Goal: Use online tool/utility: Utilize a website feature to perform a specific function

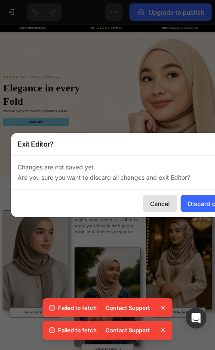
click at [163, 205] on div "Cancel" at bounding box center [160, 203] width 20 height 9
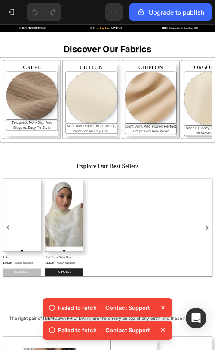
scroll to position [1389, 0]
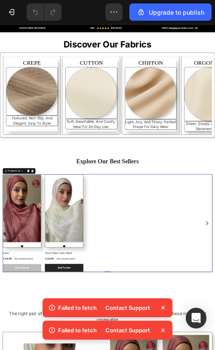
click at [165, 308] on icon at bounding box center [163, 307] width 9 height 9
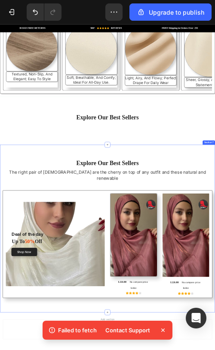
scroll to position [1504, 0]
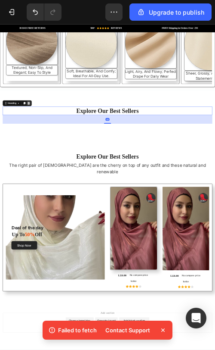
click at [73, 215] on div at bounding box center [69, 213] width 10 height 10
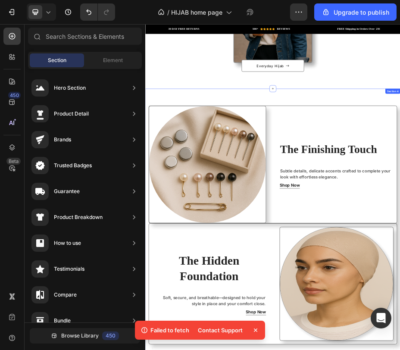
scroll to position [676, 0]
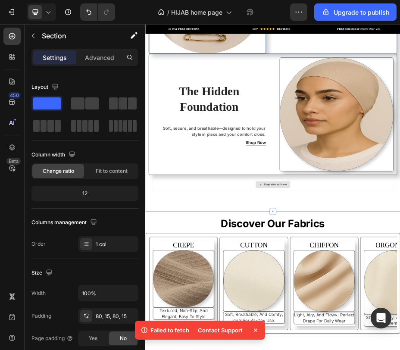
scroll to position [1040, 0]
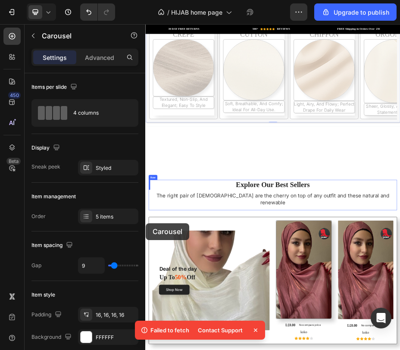
scroll to position [1583, 0]
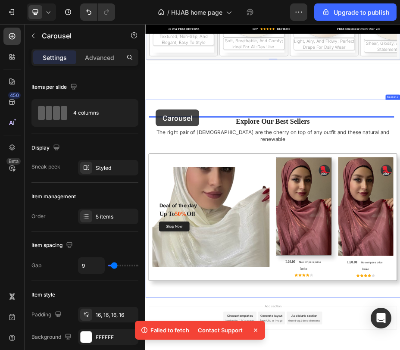
drag, startPoint x: 145, startPoint y: 467, endPoint x: 166, endPoint y: 198, distance: 269.9
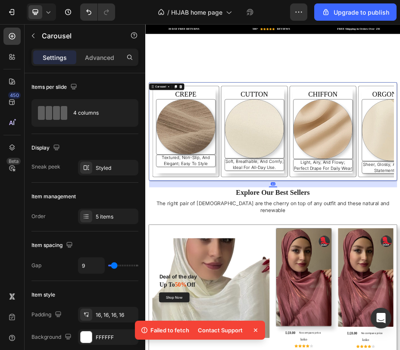
scroll to position [1430, 0]
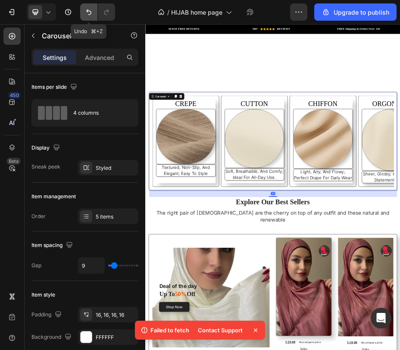
click at [88, 6] on button "Undo/Redo" at bounding box center [88, 11] width 17 height 17
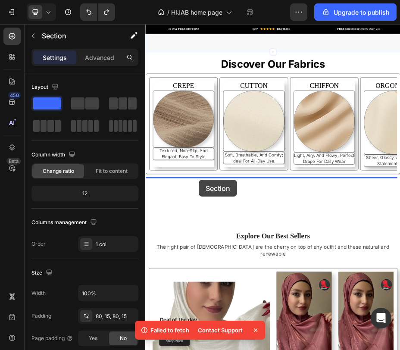
scroll to position [1352, 0]
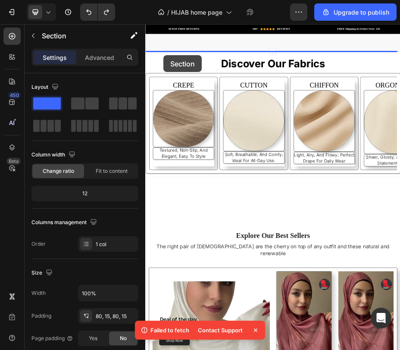
drag, startPoint x: 153, startPoint y: 177, endPoint x: 182, endPoint y: 87, distance: 94.4
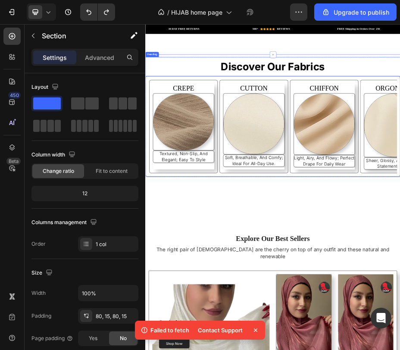
click at [215, 93] on h2 "Discover Our Fabrics" at bounding box center [403, 109] width 517 height 39
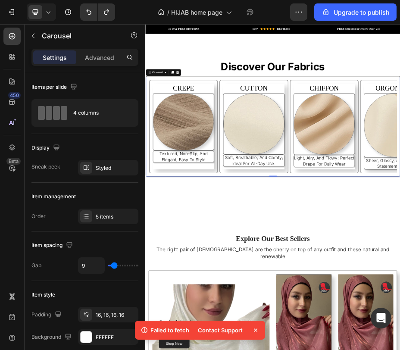
click at [215, 316] on div "CREPE Heading Image textured, non-slip, and elegant; easy to style Text Block" at bounding box center [221, 230] width 139 height 189
click at [188, 118] on icon at bounding box center [185, 121] width 7 height 7
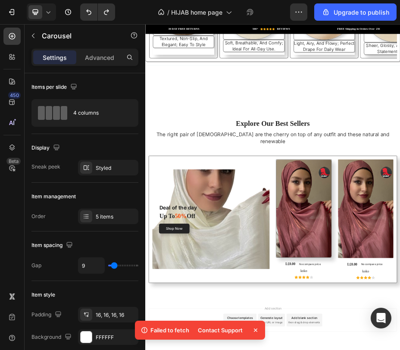
scroll to position [1583, 0]
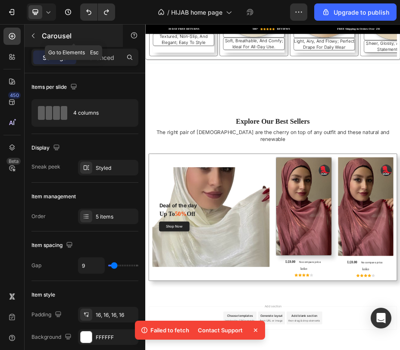
click at [31, 31] on button "button" at bounding box center [33, 36] width 14 height 14
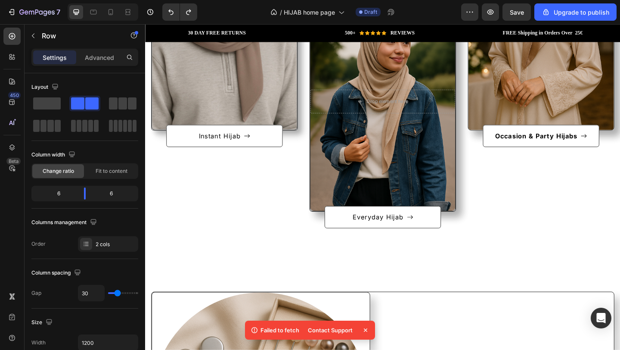
scroll to position [0, 0]
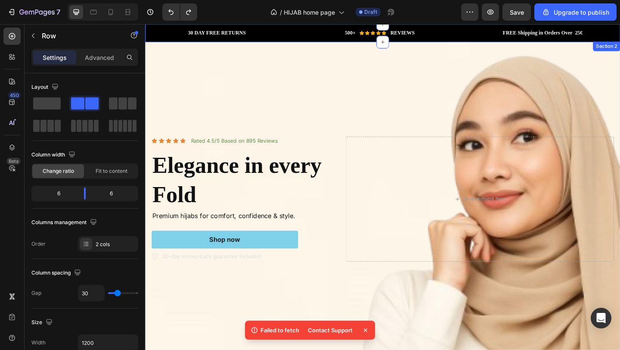
click at [215, 40] on div "30 DAY FREE RETURNS Heading Row 500+ Heading Icon Icon Icon Icon Icon Icon List…" at bounding box center [403, 33] width 517 height 19
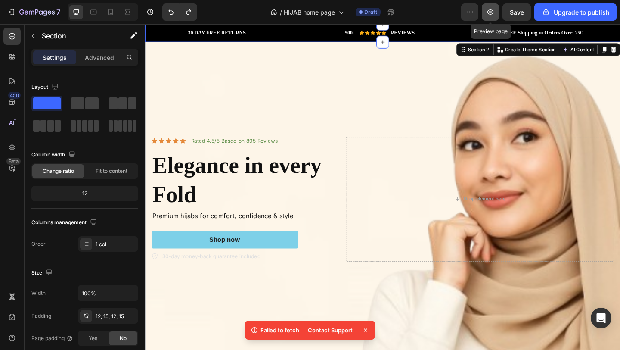
click at [215, 15] on icon "button" at bounding box center [490, 12] width 9 height 9
click at [111, 9] on icon at bounding box center [110, 12] width 9 height 9
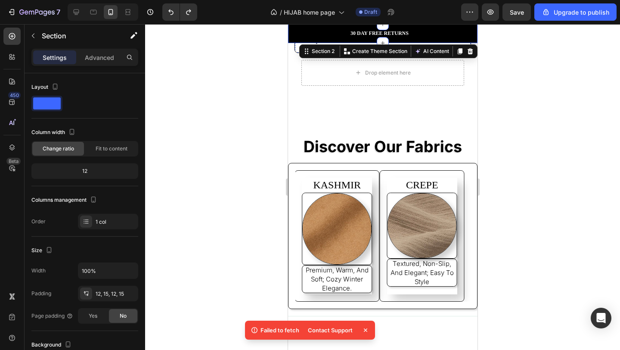
scroll to position [2060, 0]
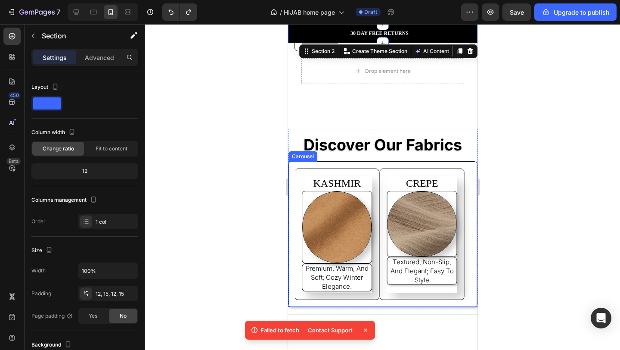
click at [215, 224] on button "Carousel Next Arrow" at bounding box center [425, 234] width 22 height 22
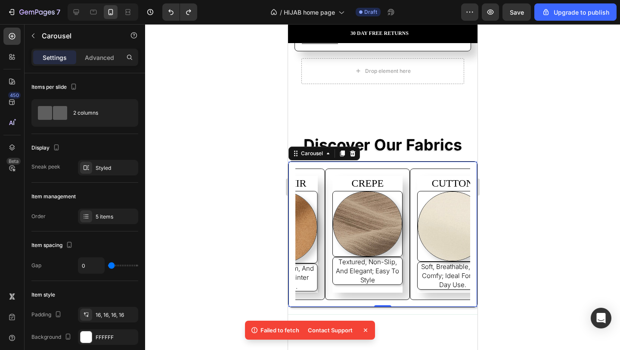
click at [215, 229] on icon "Carousel Next Arrow" at bounding box center [425, 233] width 9 height 9
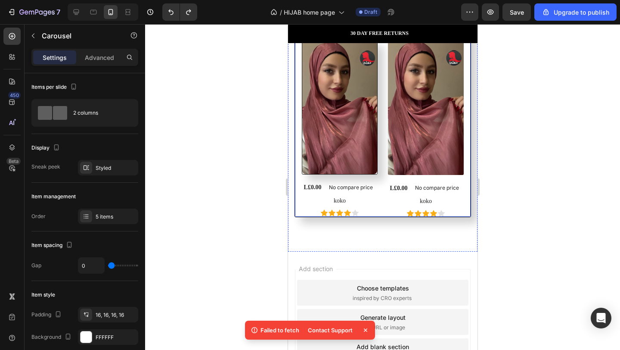
scroll to position [2704, 0]
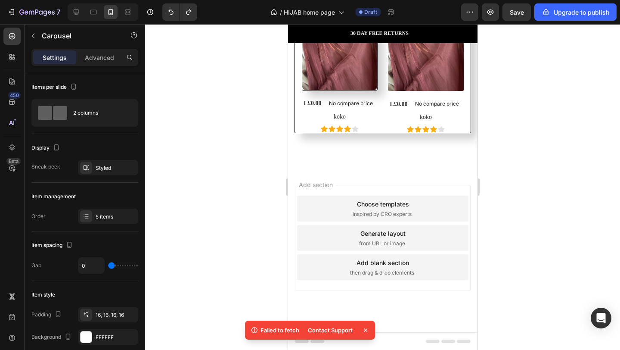
click at [215, 210] on span "inspired by CRO experts" at bounding box center [381, 214] width 59 height 8
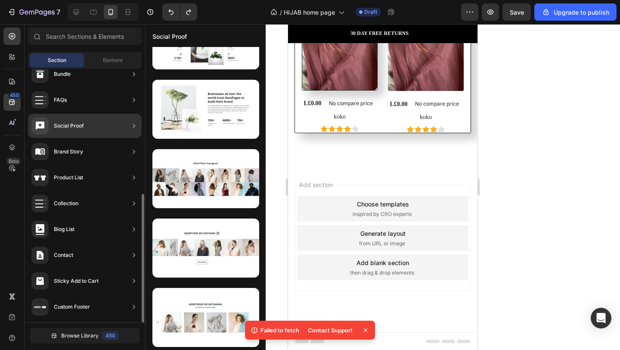
scroll to position [39, 0]
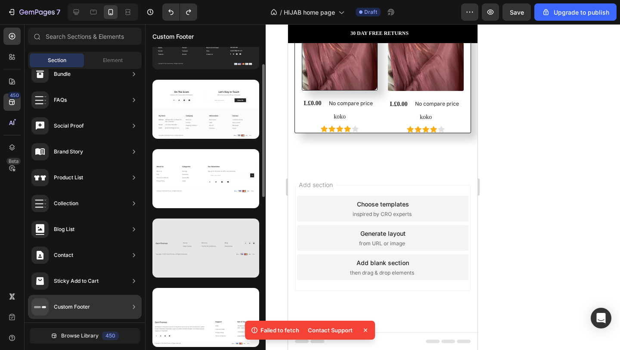
click at [215, 265] on div at bounding box center [205, 247] width 107 height 59
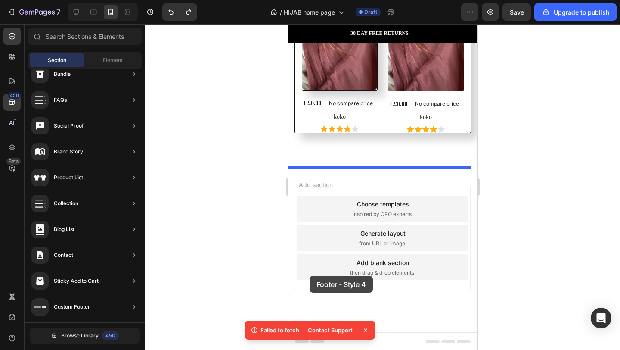
drag, startPoint x: 475, startPoint y: 293, endPoint x: 326, endPoint y: 289, distance: 148.6
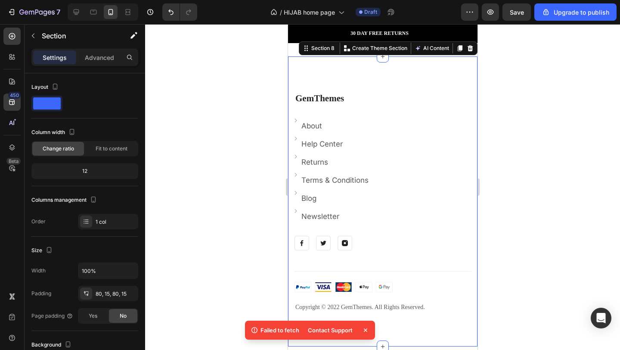
scroll to position [2817, 0]
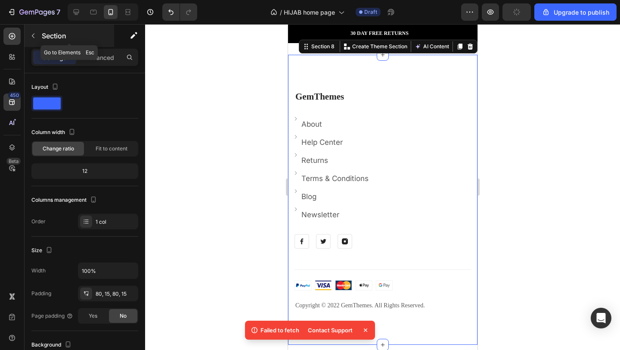
click at [29, 36] on button "button" at bounding box center [33, 36] width 14 height 14
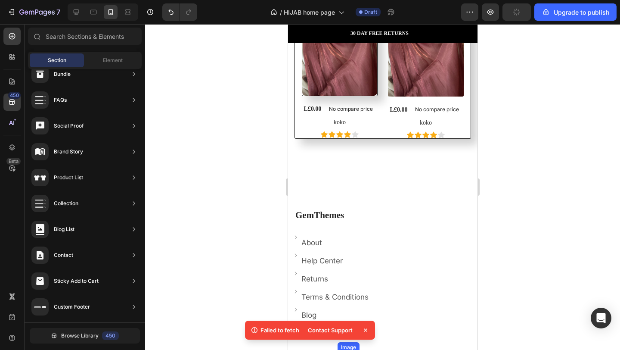
scroll to position [2699, 0]
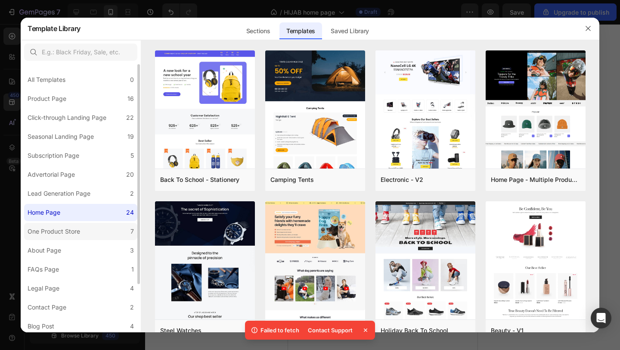
click at [98, 225] on label "One Product Store 7" at bounding box center [80, 231] width 113 height 17
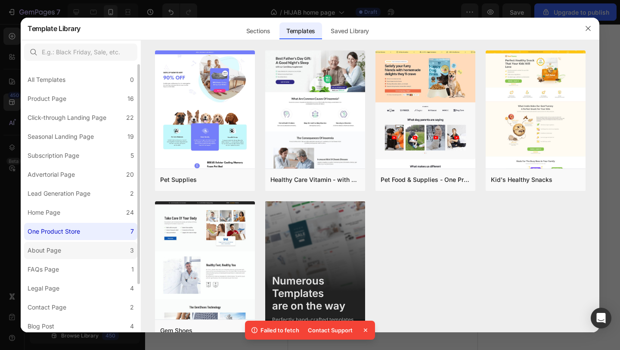
click at [94, 242] on label "About Page 3" at bounding box center [80, 250] width 113 height 17
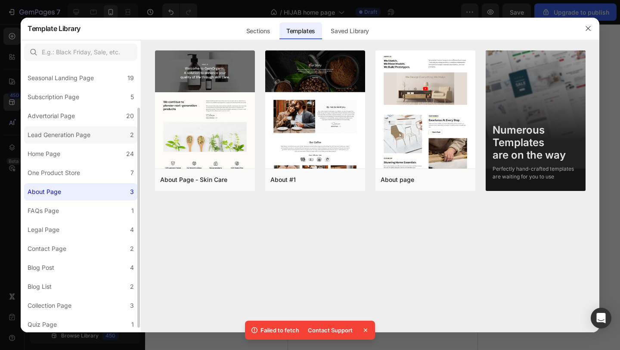
scroll to position [59, 0]
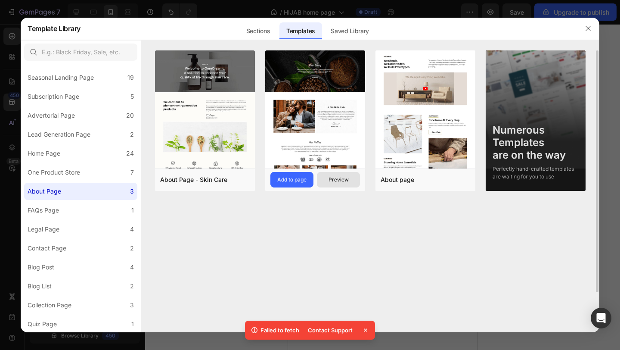
click at [215, 177] on div "Preview" at bounding box center [338, 180] width 20 height 8
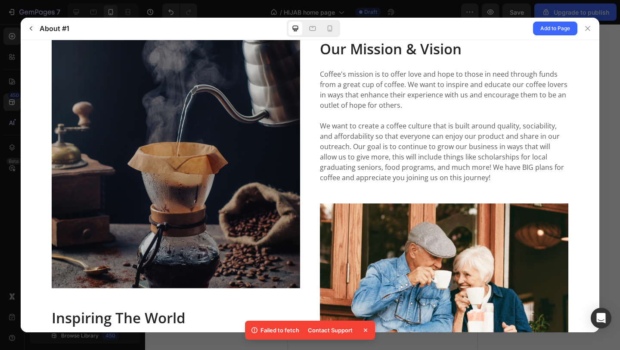
scroll to position [1101, 0]
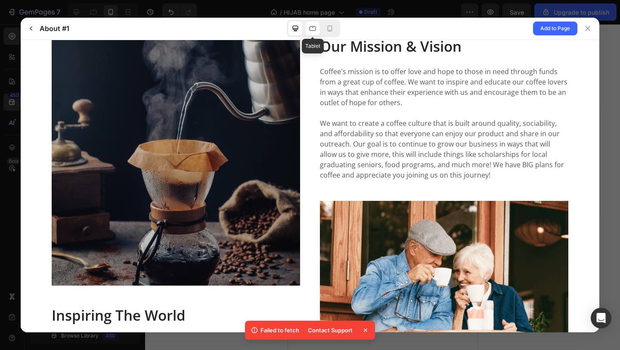
click at [215, 30] on icon at bounding box center [312, 28] width 9 height 9
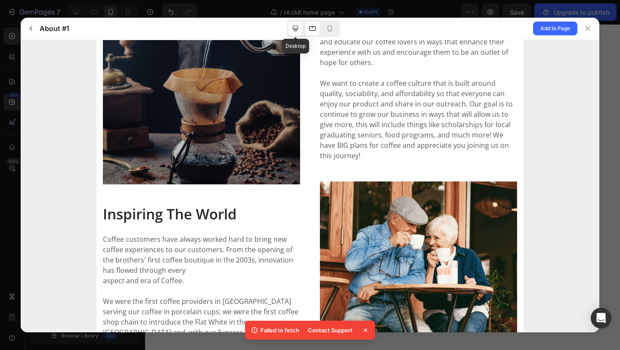
click at [215, 28] on icon at bounding box center [295, 28] width 9 height 9
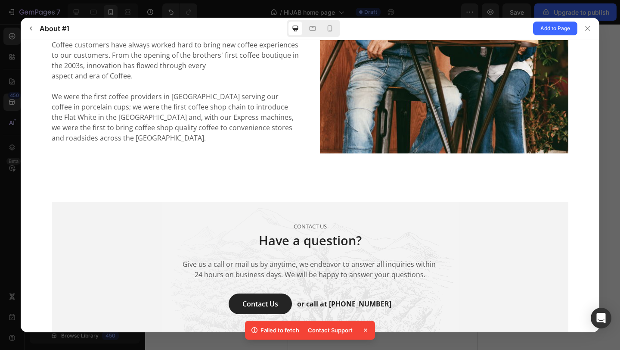
scroll to position [1398, 0]
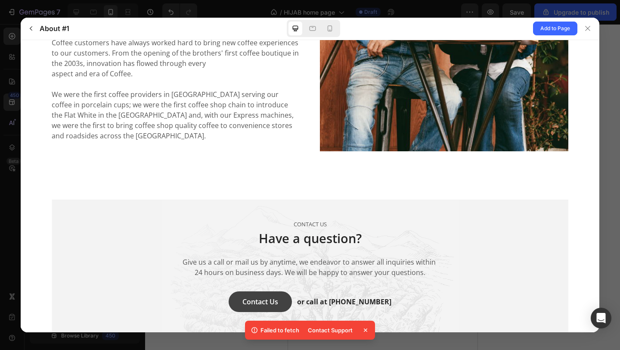
click at [215, 303] on span "Contact Us" at bounding box center [260, 301] width 36 height 10
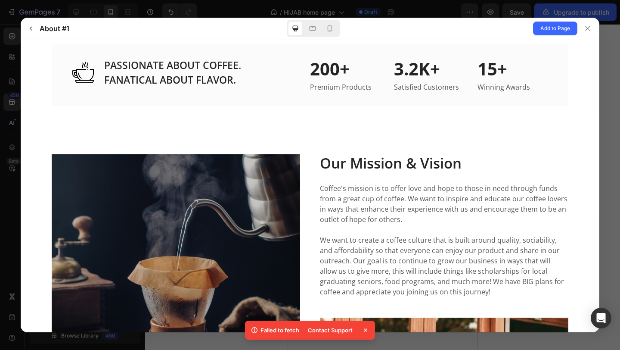
scroll to position [947, 0]
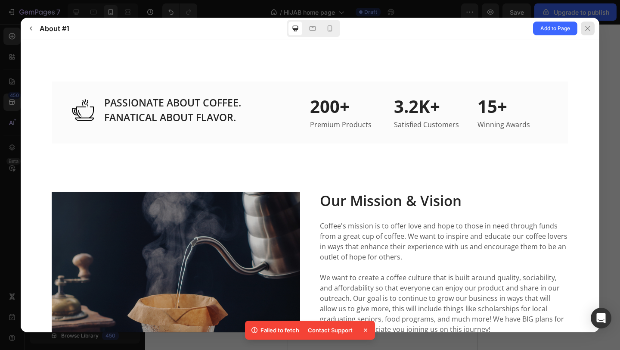
click at [215, 25] on div at bounding box center [588, 29] width 14 height 14
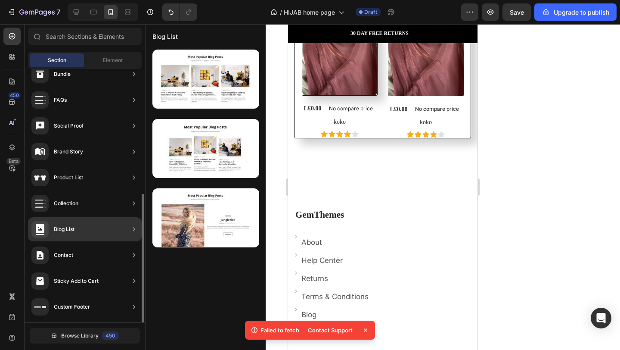
scroll to position [0, 0]
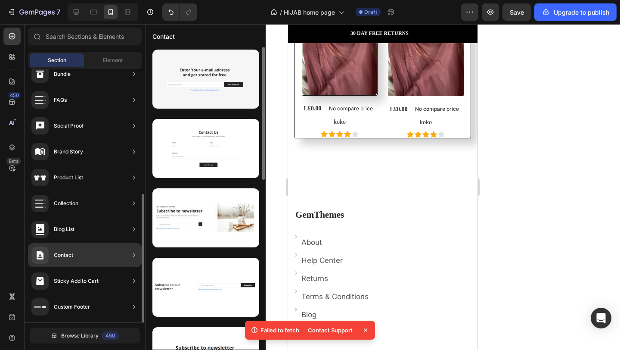
click at [81, 245] on div "Contact" at bounding box center [85, 255] width 114 height 24
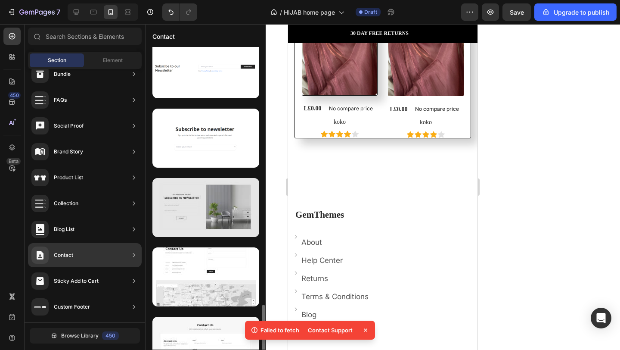
scroll to position [386, 0]
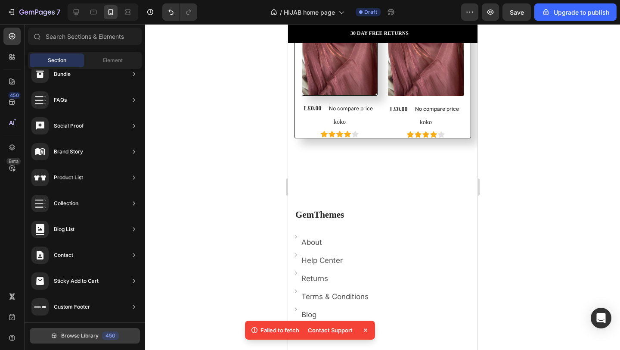
click at [90, 336] on span "Browse Library" at bounding box center [79, 336] width 37 height 8
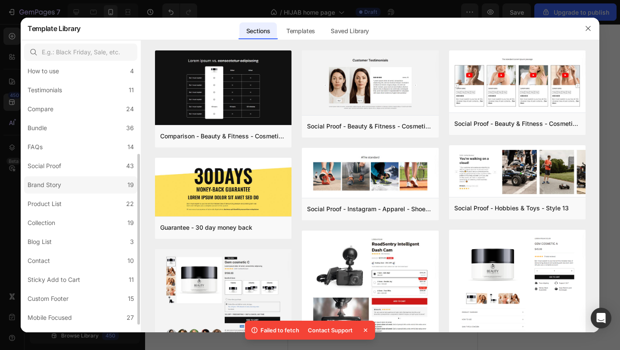
scroll to position [154, 0]
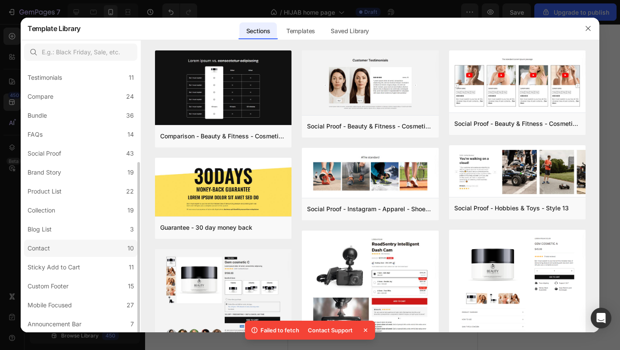
click at [82, 244] on label "Contact 10" at bounding box center [80, 247] width 113 height 17
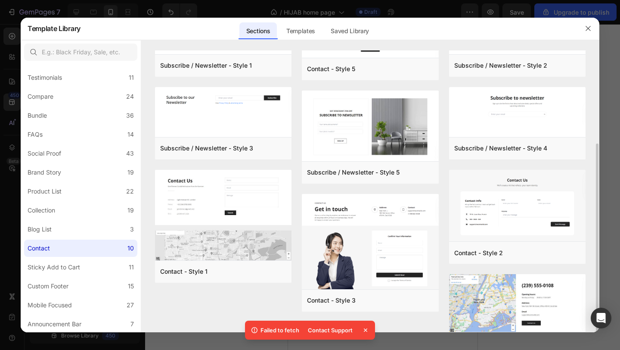
scroll to position [78, 0]
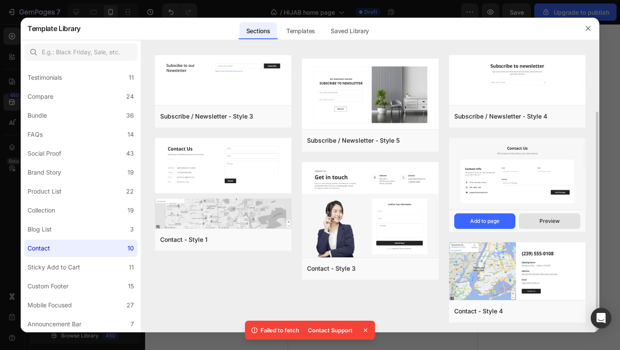
click at [215, 220] on div "Preview" at bounding box center [549, 221] width 20 height 8
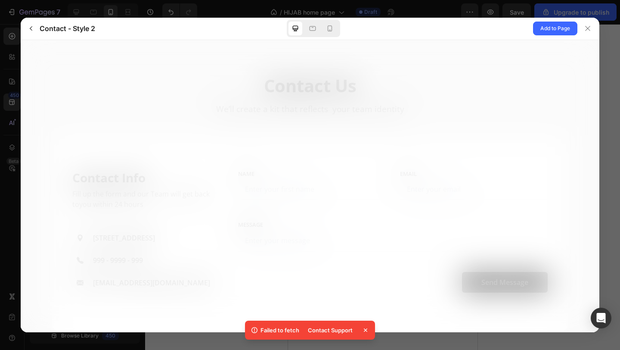
scroll to position [0, 0]
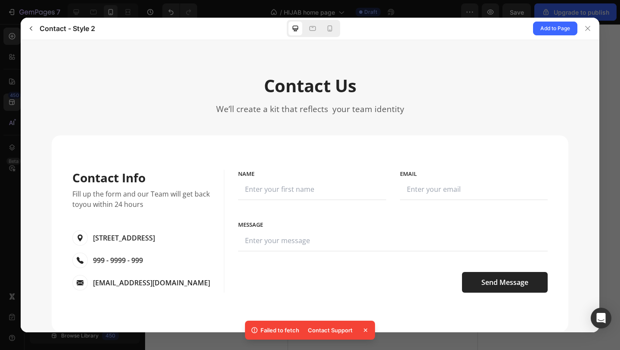
click at [215, 190] on input "text" at bounding box center [312, 188] width 148 height 21
click at [215, 188] on input "email" at bounding box center [474, 188] width 148 height 21
click at [215, 239] on input "text" at bounding box center [393, 239] width 310 height 21
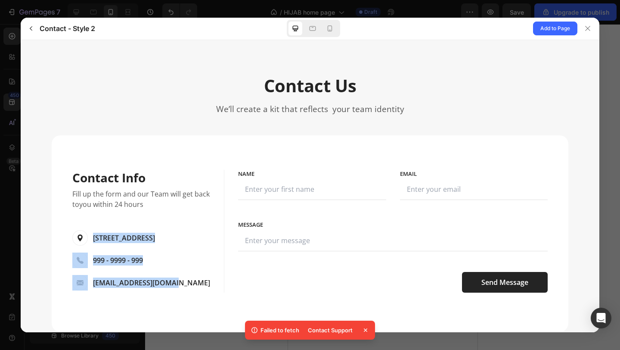
drag, startPoint x: 54, startPoint y: 224, endPoint x: 159, endPoint y: 288, distance: 122.5
click at [159, 288] on div "Contact Info Contact Information Fill up the form and our Team will get back to…" at bounding box center [138, 232] width 172 height 127
click at [215, 24] on div at bounding box center [588, 29] width 14 height 14
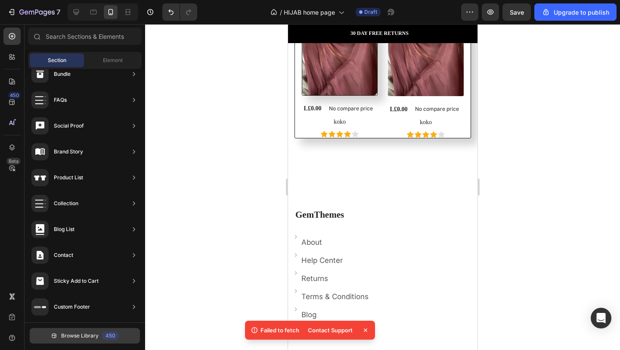
click at [79, 329] on button "Browse Library 450" at bounding box center [85, 335] width 110 height 15
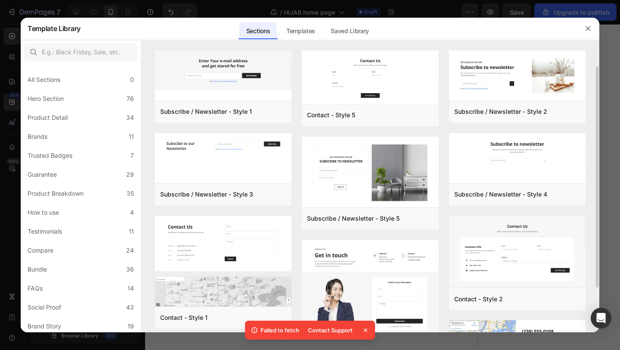
scroll to position [78, 0]
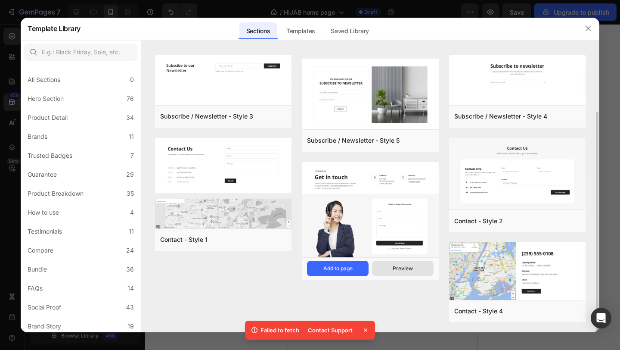
click at [215, 266] on div "Preview" at bounding box center [403, 268] width 20 height 8
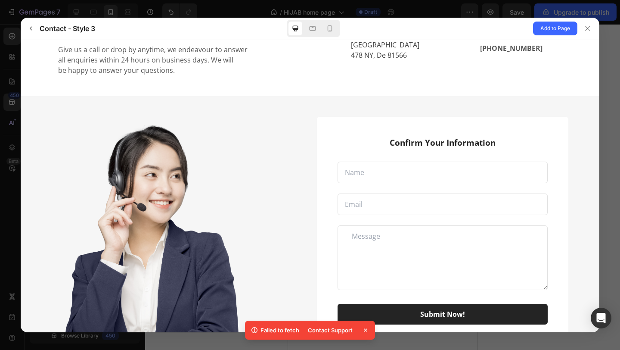
scroll to position [136, 0]
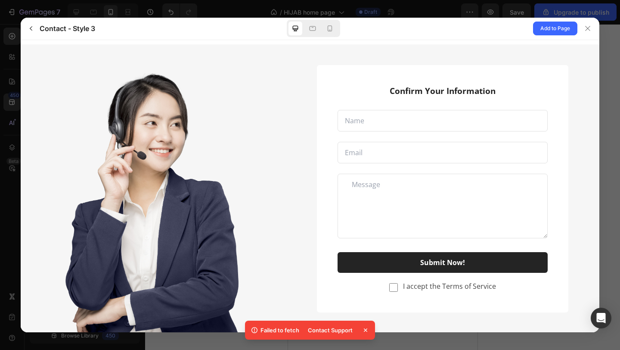
click at [215, 121] on input "text" at bounding box center [443, 120] width 210 height 22
click at [215, 156] on input "email" at bounding box center [443, 152] width 210 height 22
click at [215, 211] on textarea at bounding box center [443, 205] width 210 height 65
click at [215, 280] on div "I accept the Terms of Service" at bounding box center [449, 285] width 93 height 10
click at [215, 286] on p "I accept the Terms of Service" at bounding box center [449, 285] width 93 height 9
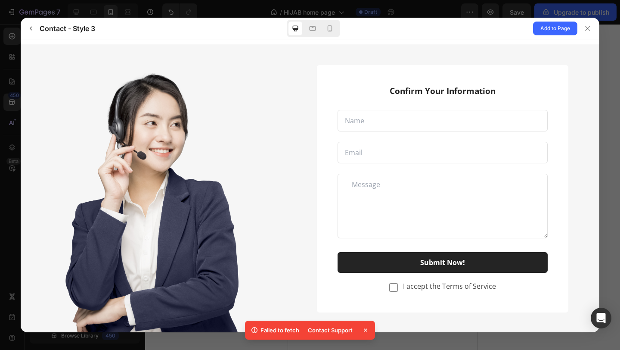
scroll to position [0, 0]
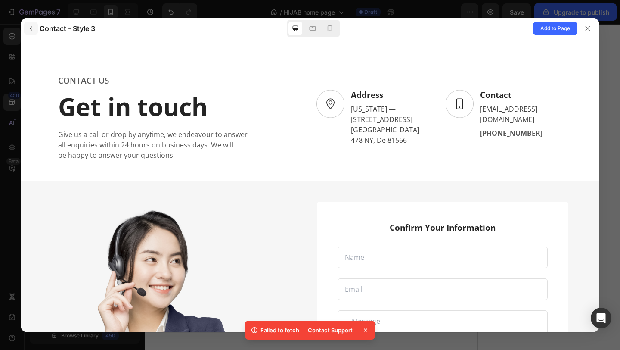
click at [33, 28] on icon "button" at bounding box center [31, 28] width 7 height 7
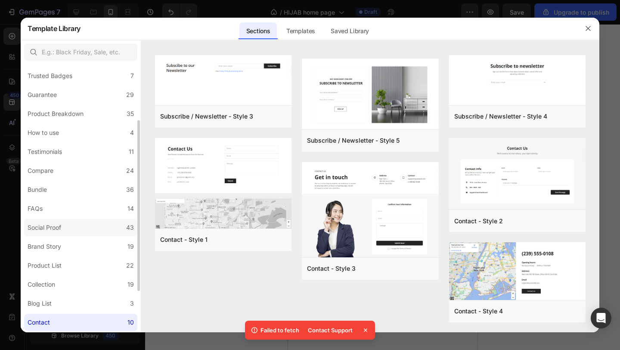
scroll to position [83, 0]
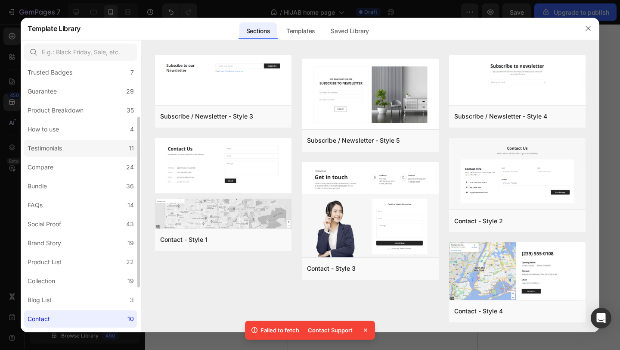
click at [83, 148] on label "Testimonials 11" at bounding box center [80, 147] width 113 height 17
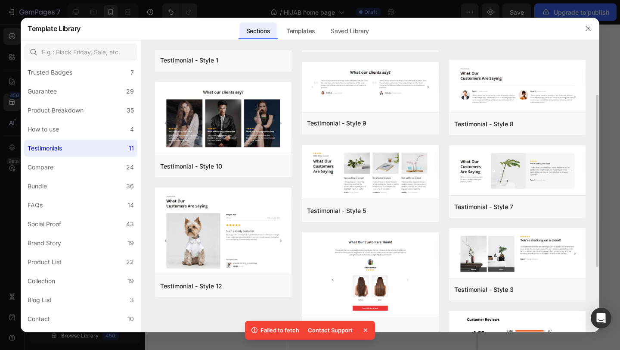
scroll to position [76, 0]
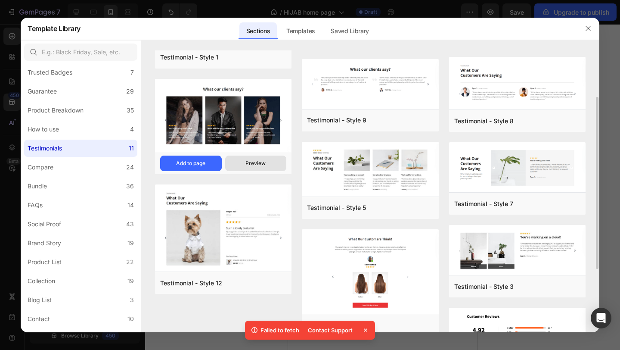
click at [215, 164] on button "Preview" at bounding box center [256, 162] width 62 height 15
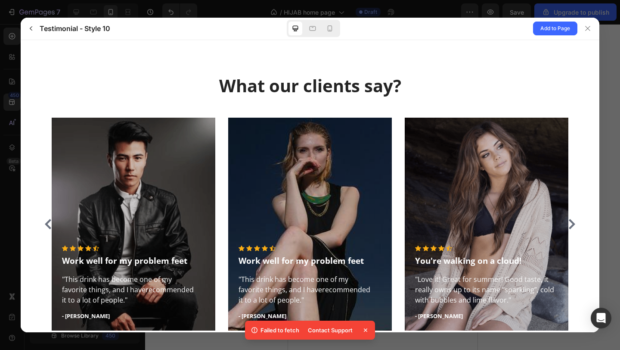
scroll to position [39, 0]
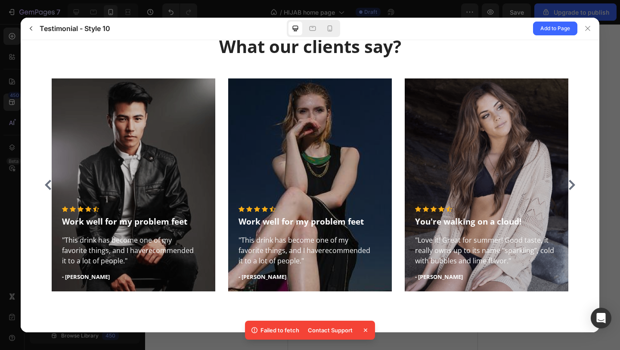
click at [215, 200] on div "What our clients say? Work well for my problem feet" at bounding box center [310, 166] width 566 height 263
click at [215, 181] on icon at bounding box center [572, 184] width 6 height 10
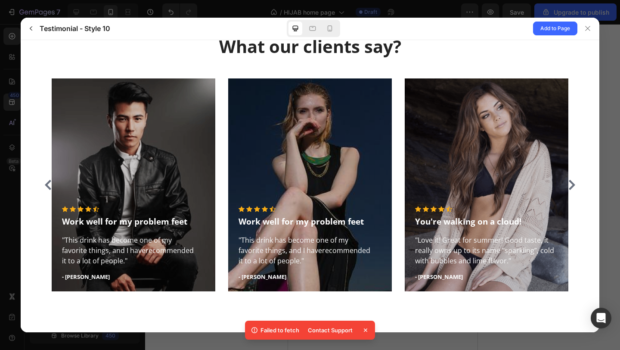
click at [215, 181] on icon at bounding box center [572, 184] width 6 height 10
click at [215, 27] on icon at bounding box center [587, 28] width 7 height 7
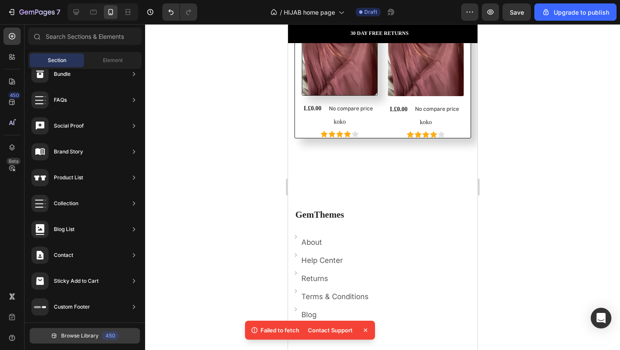
click at [97, 335] on span "Browse Library" at bounding box center [79, 336] width 37 height 8
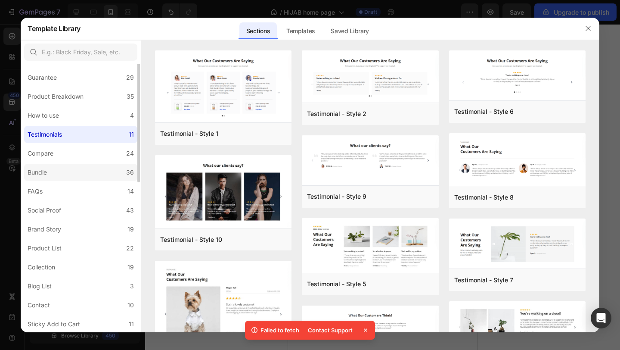
scroll to position [0, 0]
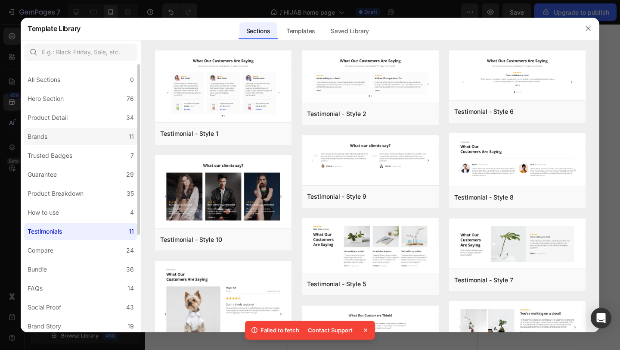
click at [77, 135] on label "Brands 11" at bounding box center [80, 136] width 113 height 17
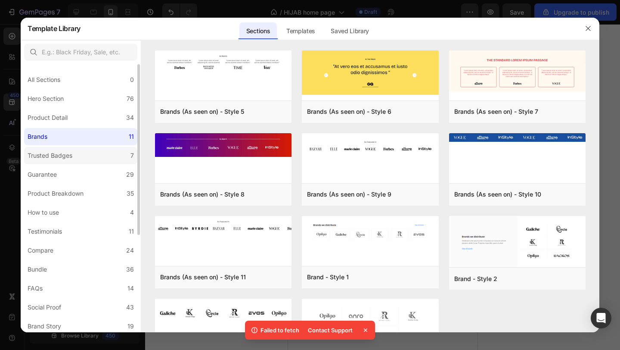
click at [77, 151] on label "Trusted Badges 7" at bounding box center [80, 155] width 113 height 17
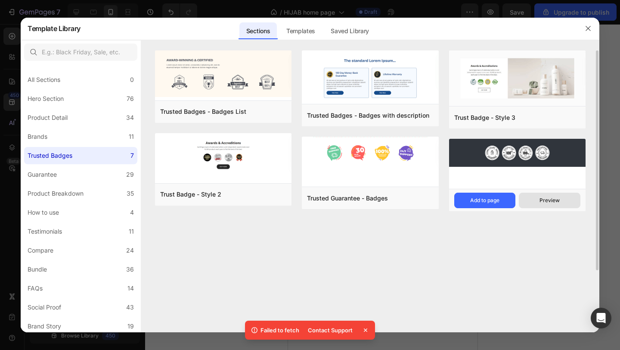
click at [215, 200] on button "Preview" at bounding box center [550, 199] width 62 height 15
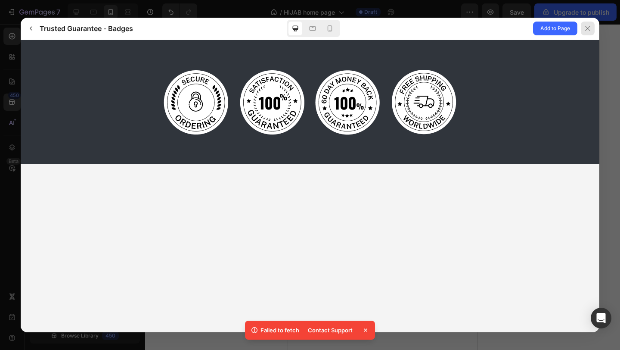
click at [215, 33] on div at bounding box center [588, 29] width 14 height 14
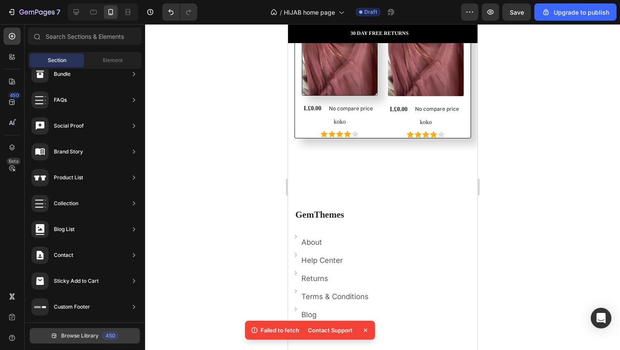
click at [91, 338] on span "Browse Library" at bounding box center [79, 336] width 37 height 8
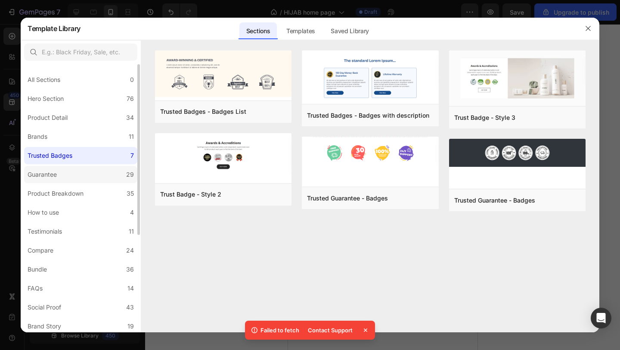
click at [85, 177] on label "Guarantee 29" at bounding box center [80, 174] width 113 height 17
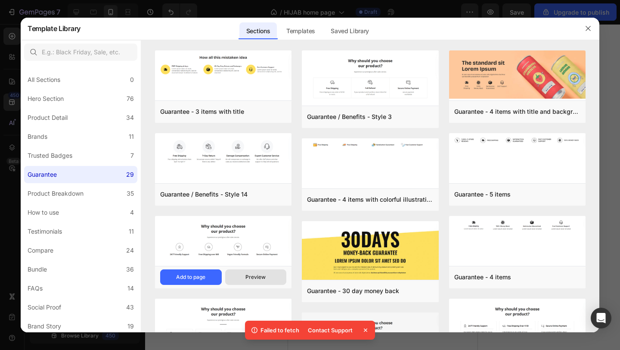
click at [215, 274] on div "Preview" at bounding box center [255, 277] width 20 height 8
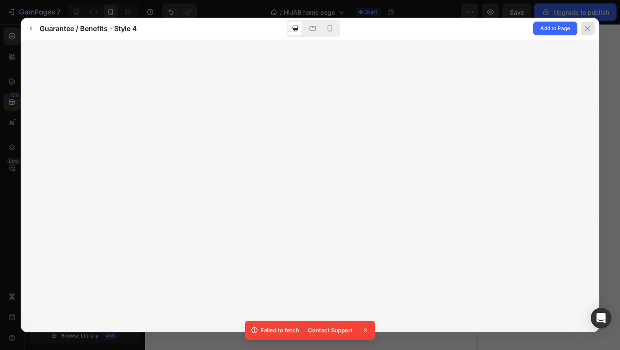
click at [215, 31] on icon at bounding box center [587, 28] width 7 height 7
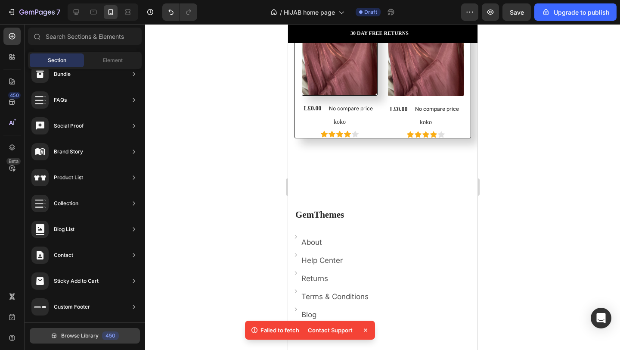
click at [94, 340] on button "Browse Library 450" at bounding box center [85, 335] width 110 height 15
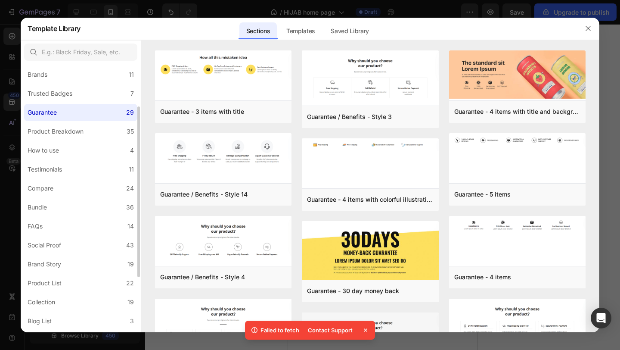
scroll to position [76, 0]
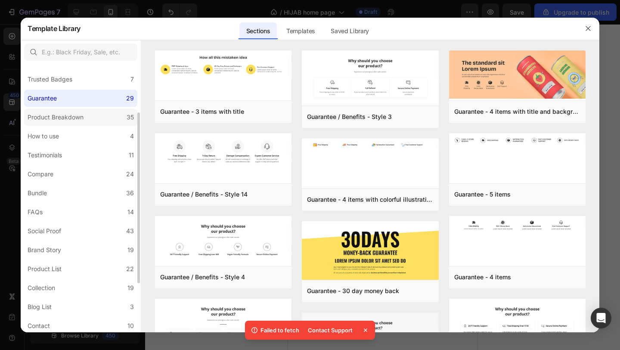
click at [84, 115] on div "Product Breakdown" at bounding box center [57, 117] width 59 height 10
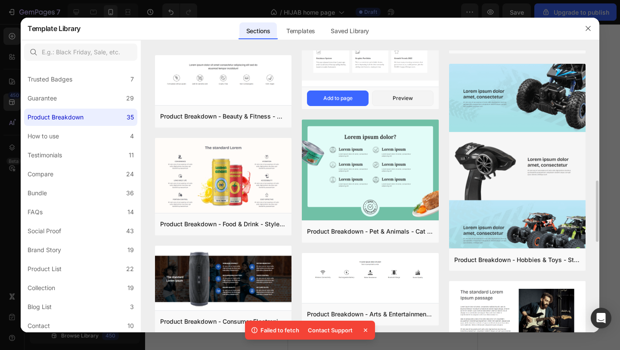
scroll to position [1013, 0]
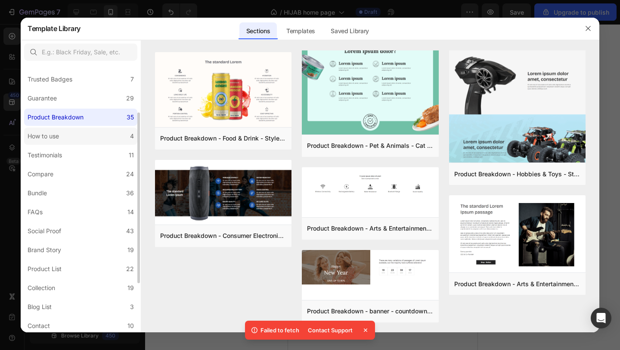
click at [72, 136] on label "How to use 4" at bounding box center [80, 135] width 113 height 17
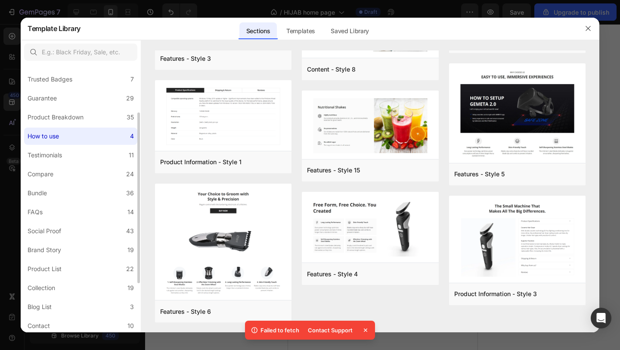
scroll to position [0, 0]
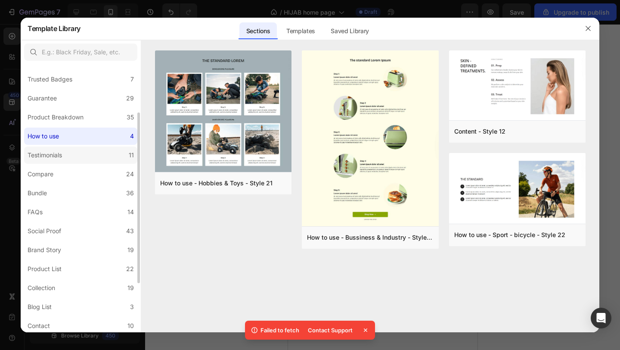
click at [76, 153] on label "Testimonials 11" at bounding box center [80, 154] width 113 height 17
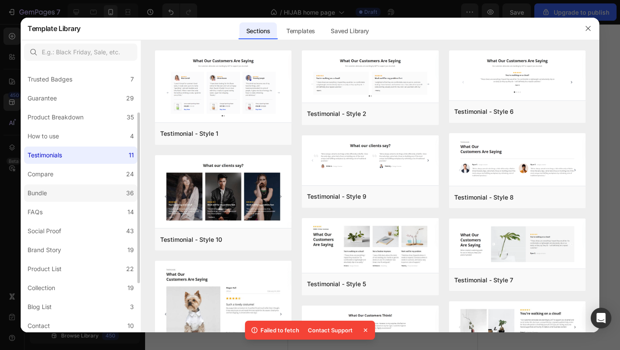
click at [75, 189] on label "Bundle 36" at bounding box center [80, 192] width 113 height 17
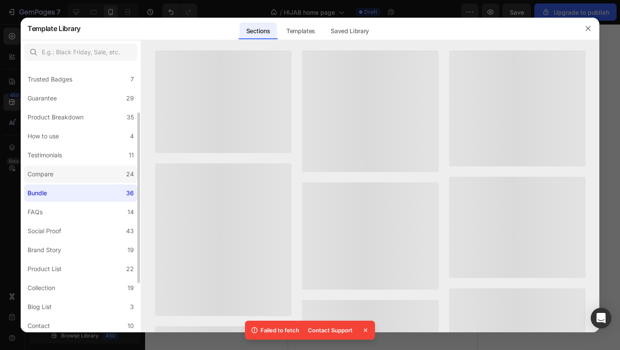
click at [80, 177] on label "Compare 24" at bounding box center [80, 173] width 113 height 17
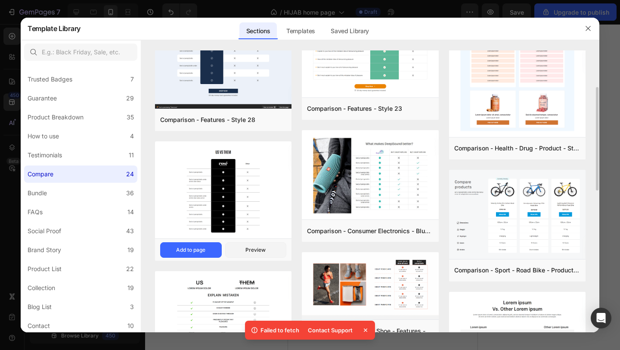
scroll to position [42, 0]
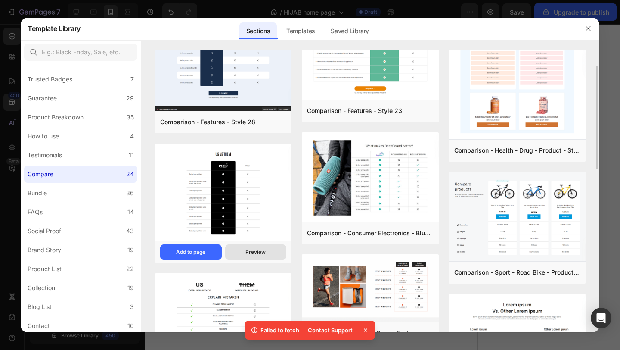
click at [215, 253] on div "Preview" at bounding box center [255, 252] width 20 height 8
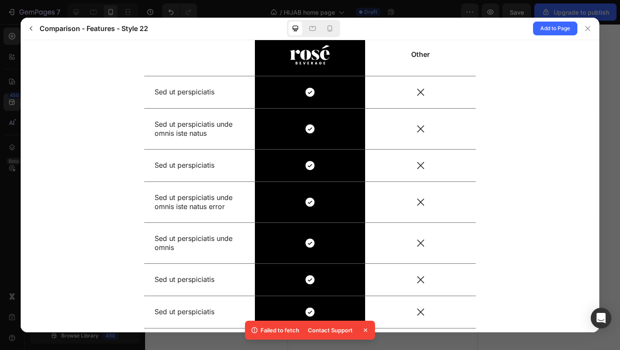
scroll to position [94, 0]
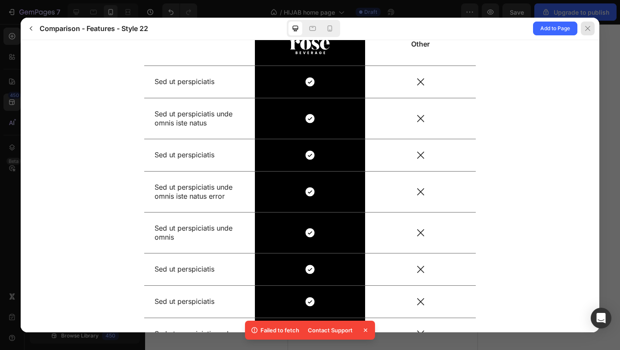
click at [215, 32] on div at bounding box center [588, 29] width 14 height 14
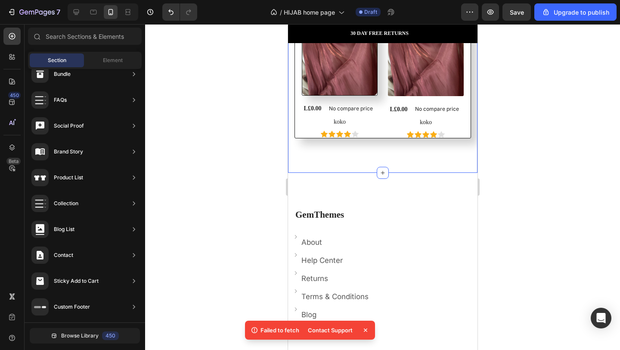
scroll to position [2726, 0]
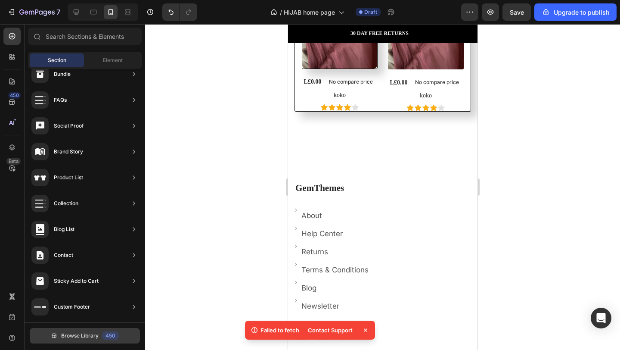
click at [101, 332] on button "Browse Library 450" at bounding box center [85, 335] width 110 height 15
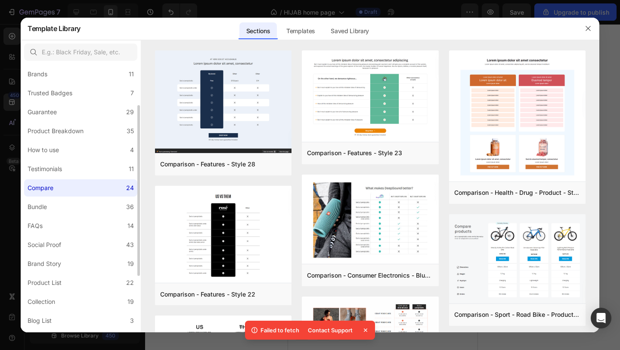
scroll to position [63, 0]
click at [89, 208] on label "Bundle 36" at bounding box center [80, 205] width 113 height 17
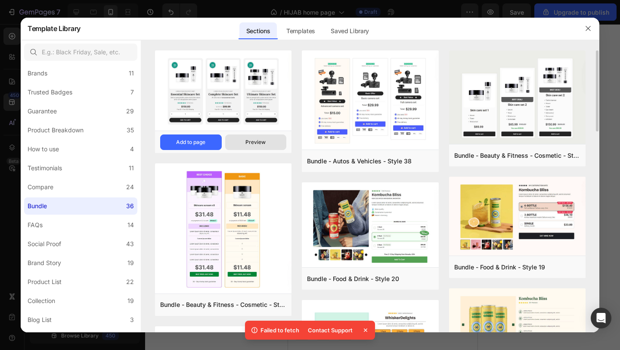
click at [215, 139] on button "Preview" at bounding box center [256, 141] width 62 height 15
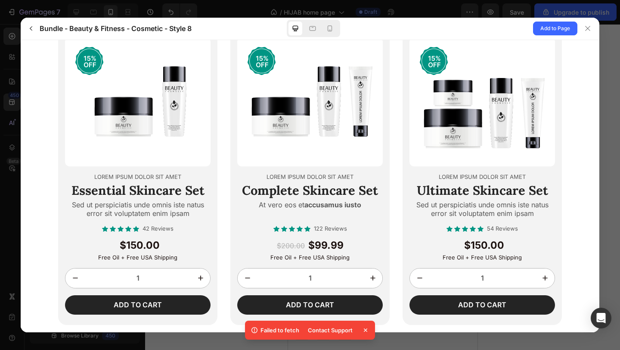
scroll to position [47, 0]
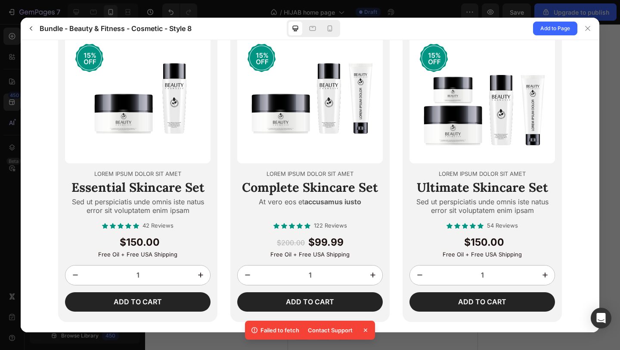
click at [196, 273] on icon "increment" at bounding box center [200, 274] width 9 height 9
click at [215, 33] on div at bounding box center [588, 29] width 14 height 14
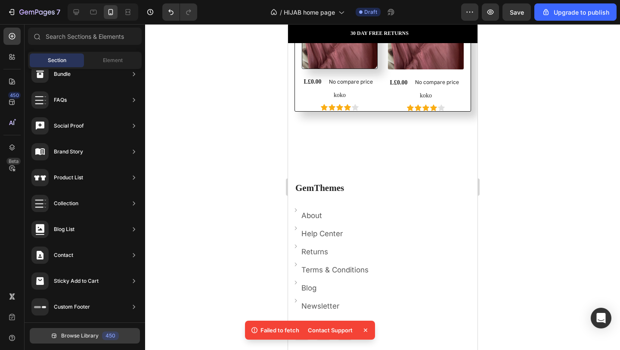
click at [71, 330] on button "Browse Library 450" at bounding box center [85, 335] width 110 height 15
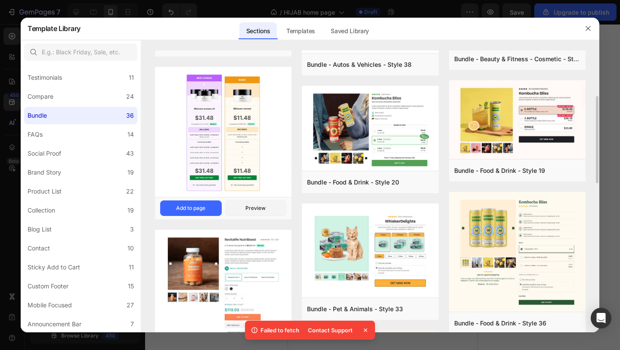
scroll to position [112, 0]
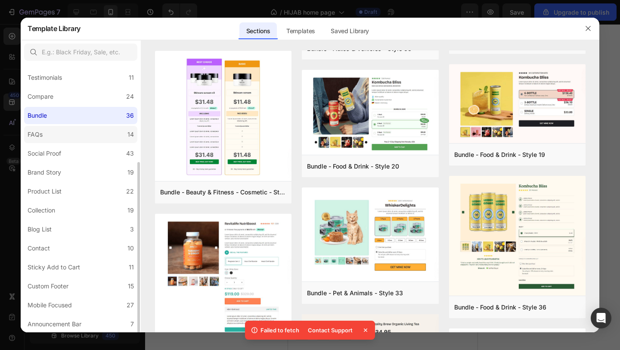
click at [80, 137] on label "FAQs 14" at bounding box center [80, 134] width 113 height 17
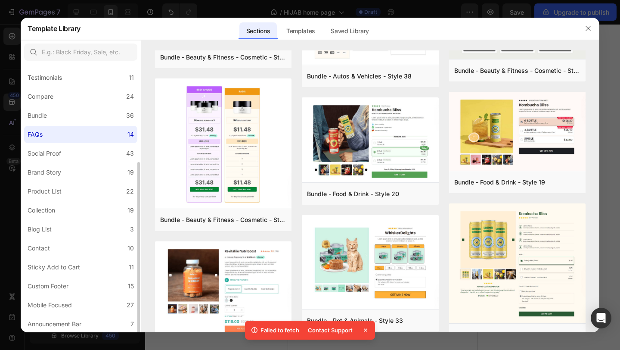
scroll to position [0, 0]
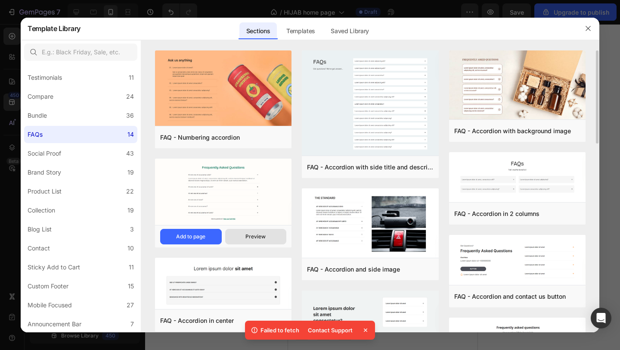
click at [215, 237] on button "Preview" at bounding box center [256, 236] width 62 height 15
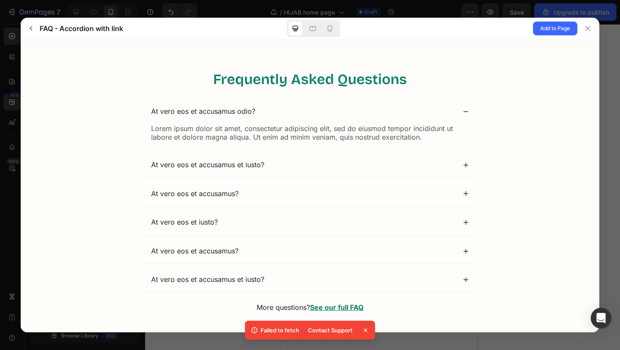
click at [215, 115] on div "At vero eos et accusamus odio?" at bounding box center [303, 110] width 305 height 11
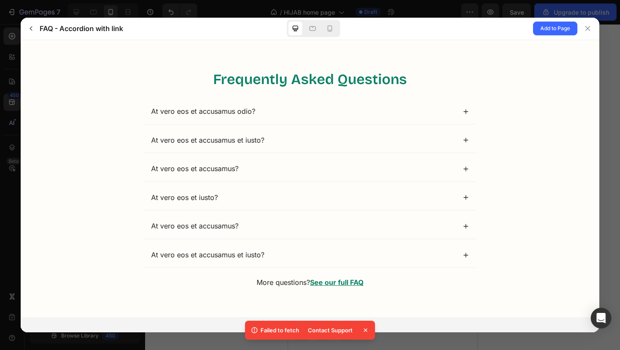
click at [215, 118] on div "At vero eos et accusamus odio?" at bounding box center [310, 111] width 332 height 25
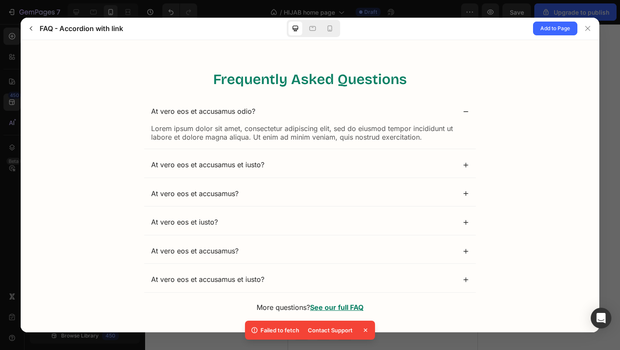
click at [215, 177] on gp-accordion "At vero eos et accusamus odio? Lorem ipsum dolor sit amet, consectetur adipisci…" at bounding box center [310, 195] width 332 height 193
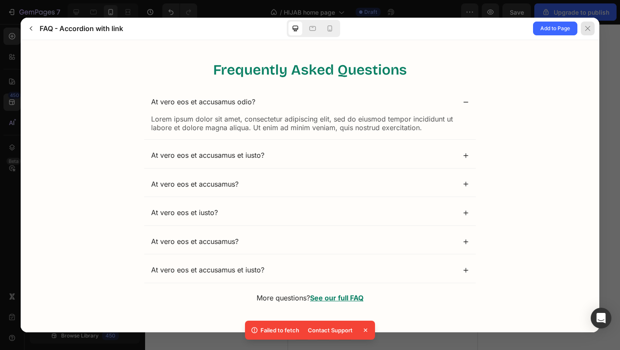
click at [215, 31] on icon at bounding box center [587, 28] width 7 height 7
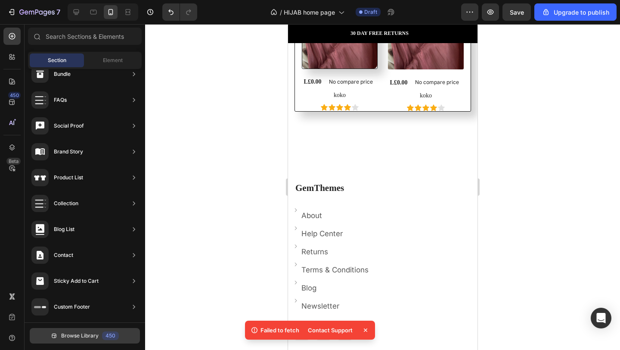
click at [85, 335] on span "Browse Library" at bounding box center [79, 336] width 37 height 8
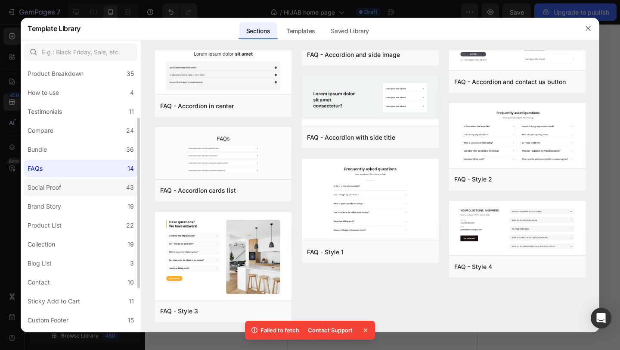
scroll to position [124, 0]
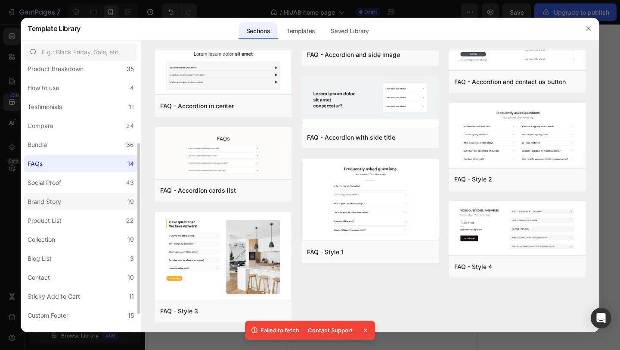
click at [95, 193] on label "Brand Story 19" at bounding box center [80, 201] width 113 height 17
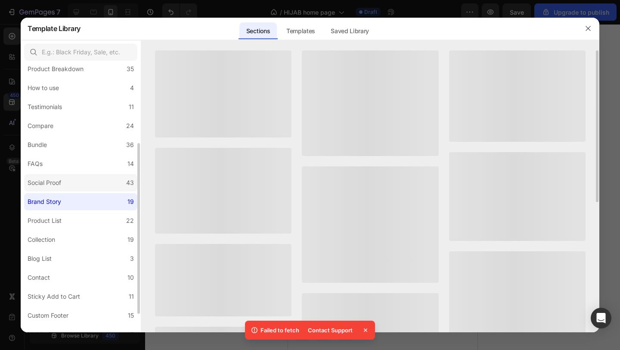
click at [100, 181] on label "Social Proof 43" at bounding box center [80, 182] width 113 height 17
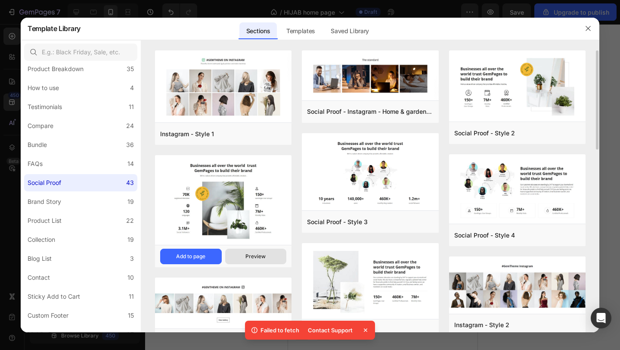
click at [215, 254] on div "Preview" at bounding box center [255, 256] width 20 height 8
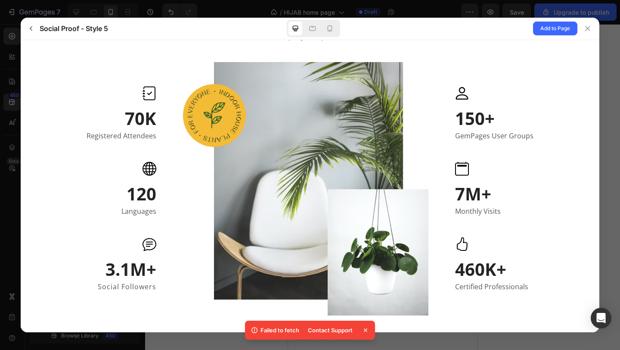
scroll to position [112, 0]
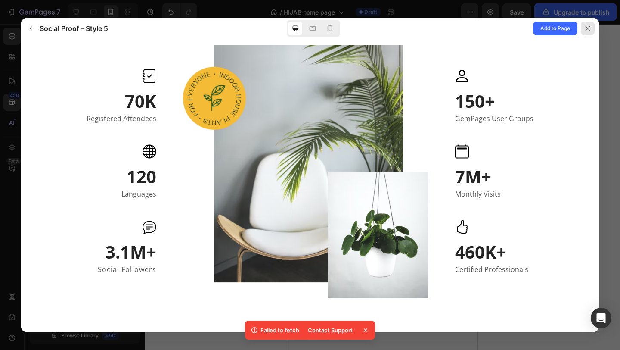
click at [215, 33] on div at bounding box center [588, 29] width 14 height 14
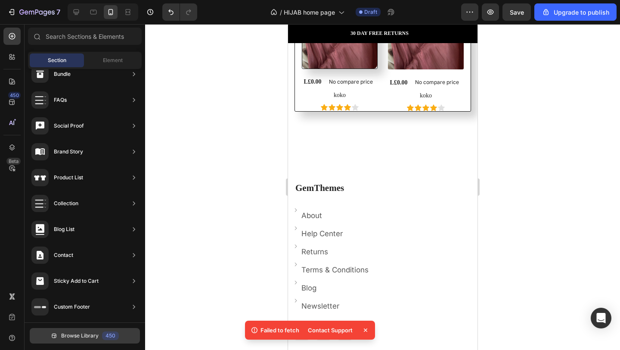
click at [82, 328] on button "Browse Library 450" at bounding box center [85, 335] width 110 height 15
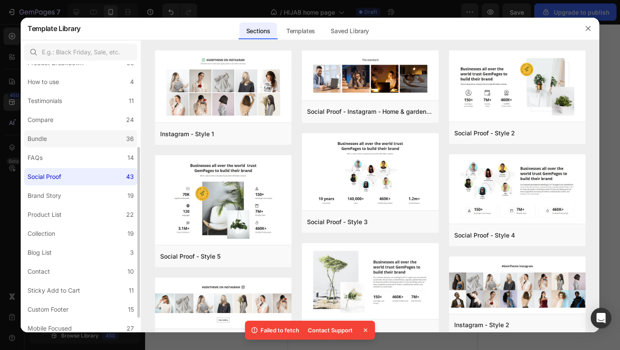
scroll to position [137, 0]
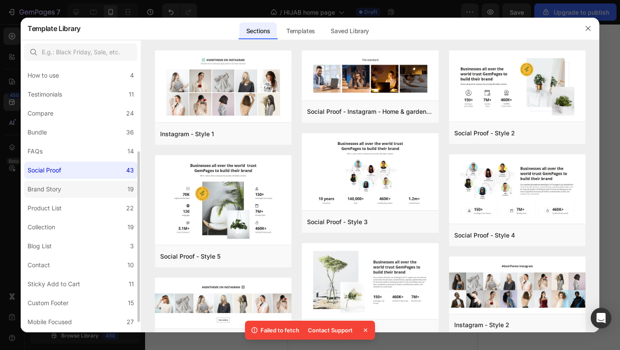
click at [75, 186] on label "Brand Story 19" at bounding box center [80, 188] width 113 height 17
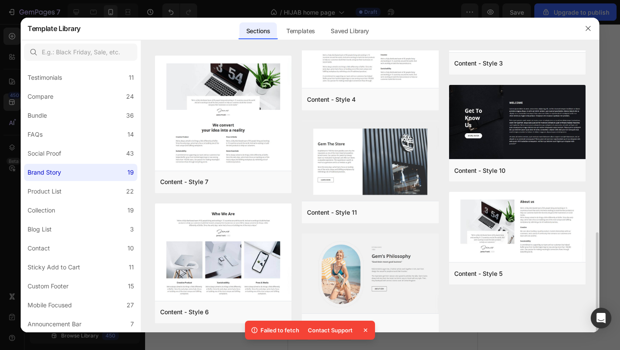
scroll to position [416, 0]
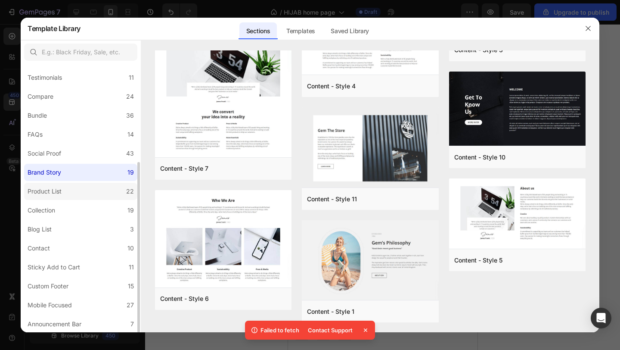
click at [102, 189] on label "Product List 22" at bounding box center [80, 191] width 113 height 17
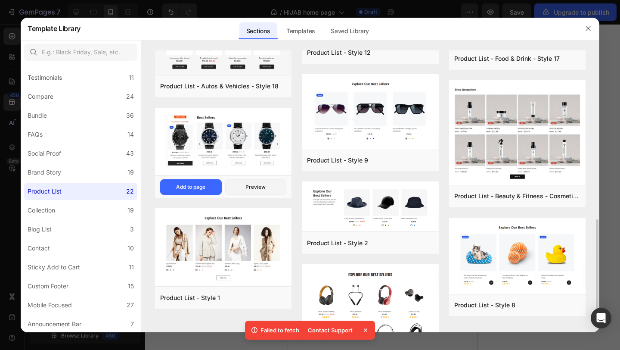
scroll to position [578, 0]
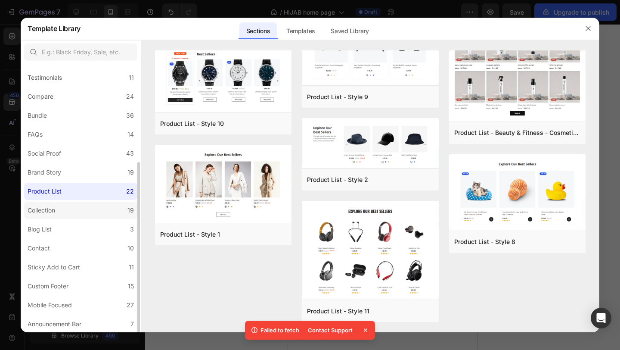
click at [86, 214] on label "Collection 19" at bounding box center [80, 209] width 113 height 17
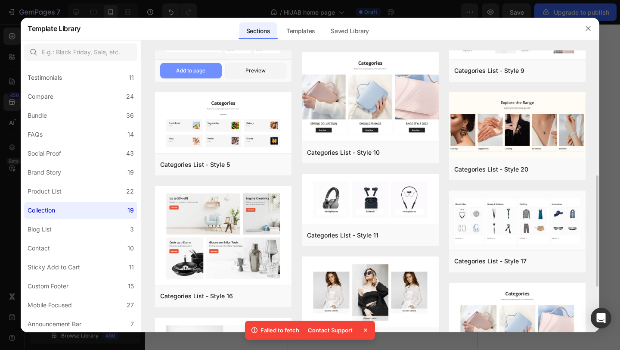
scroll to position [343, 0]
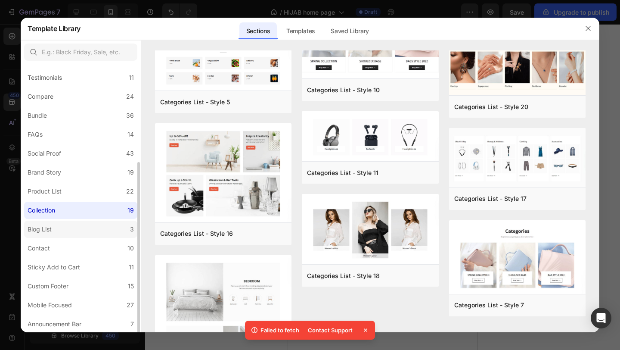
click at [57, 232] on label "Blog List 3" at bounding box center [80, 228] width 113 height 17
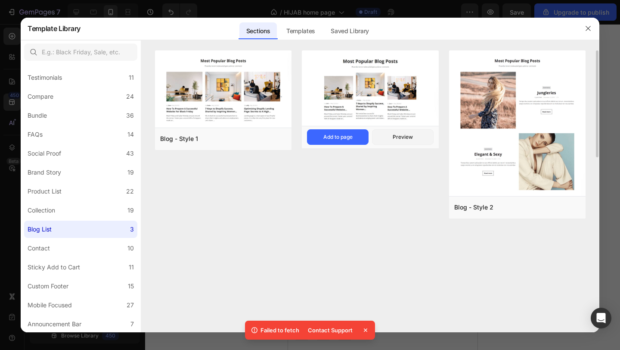
scroll to position [2712, 0]
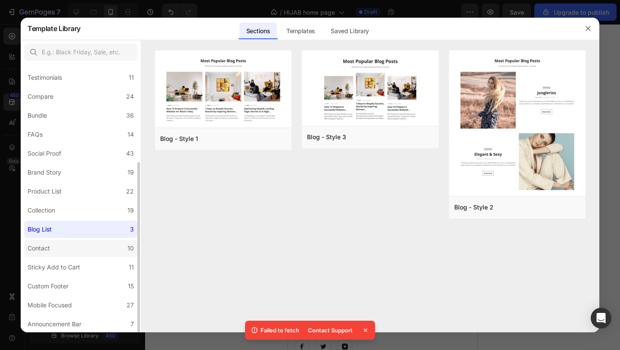
click at [77, 249] on label "Contact 10" at bounding box center [80, 247] width 113 height 17
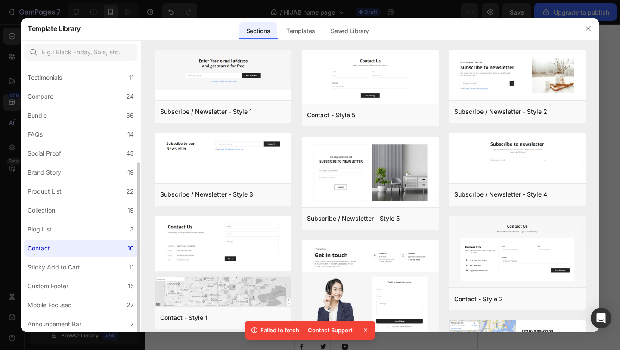
click at [76, 276] on div "All Sections 0 Hero Section 76 Product Detail 34 Brands 11 Trusted Badges 7 Gua…" at bounding box center [81, 121] width 120 height 422
click at [83, 264] on label "Sticky Add to Cart 11" at bounding box center [80, 266] width 113 height 17
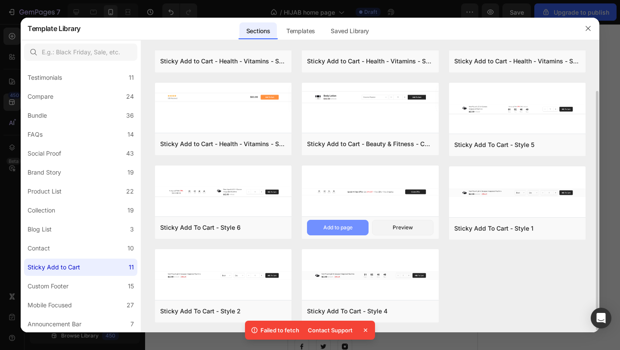
scroll to position [0, 0]
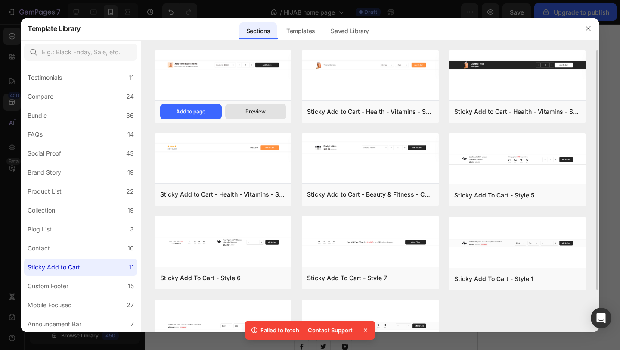
click at [215, 115] on button "Preview" at bounding box center [256, 111] width 62 height 15
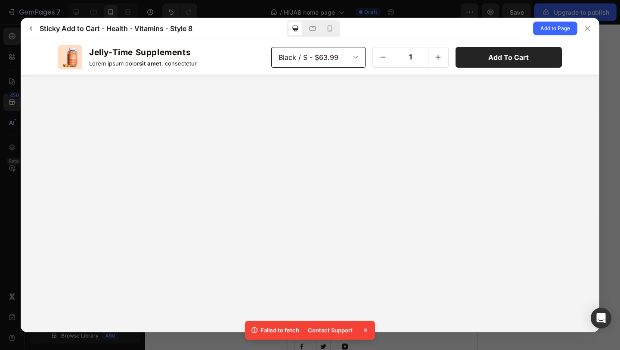
click at [215, 56] on select "Black / S - $63.99 Black / M - $63.99 Black / L - $63.99 Blue / S - $63.99 Blue…" at bounding box center [318, 56] width 95 height 21
click at [31, 27] on icon "button" at bounding box center [31, 28] width 7 height 7
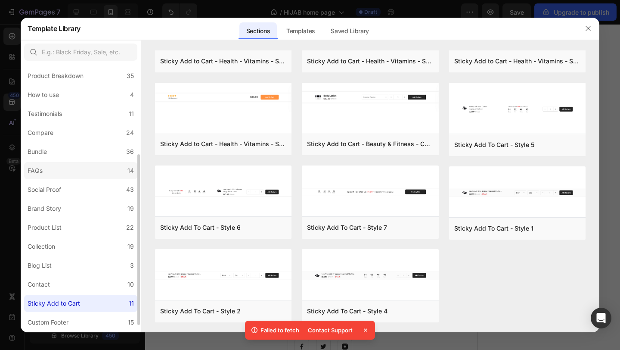
scroll to position [154, 0]
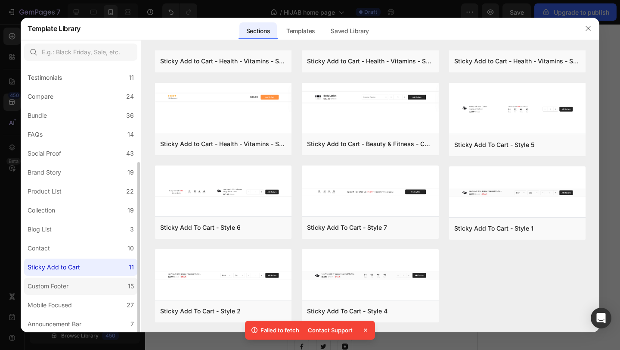
click at [50, 285] on div "Custom Footer" at bounding box center [48, 286] width 41 height 10
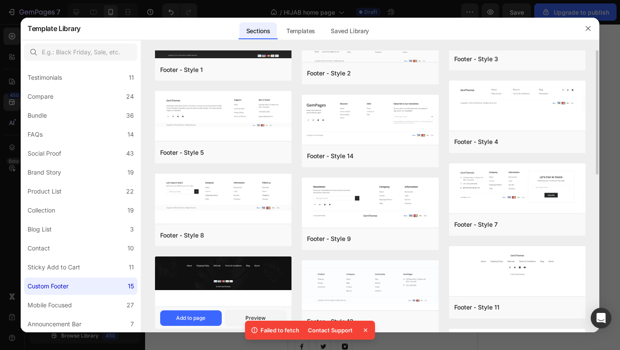
scroll to position [0, 0]
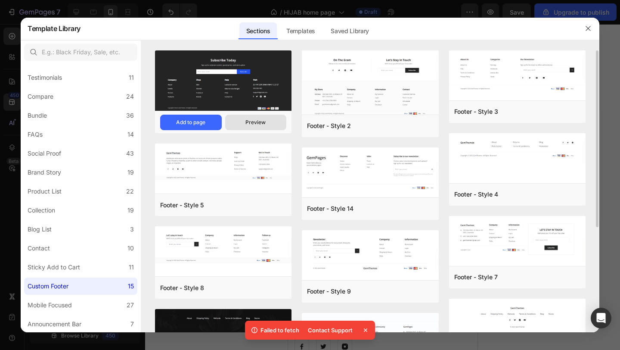
click at [215, 120] on div "Preview" at bounding box center [255, 122] width 20 height 8
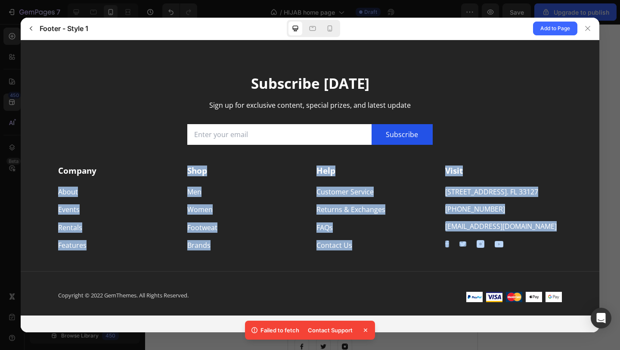
drag, startPoint x: 179, startPoint y: 166, endPoint x: 205, endPoint y: 275, distance: 112.6
click at [205, 275] on div "Subscribe [DATE] Sign up for exclusive content, special prizes, and latest upda…" at bounding box center [310, 194] width 579 height 241
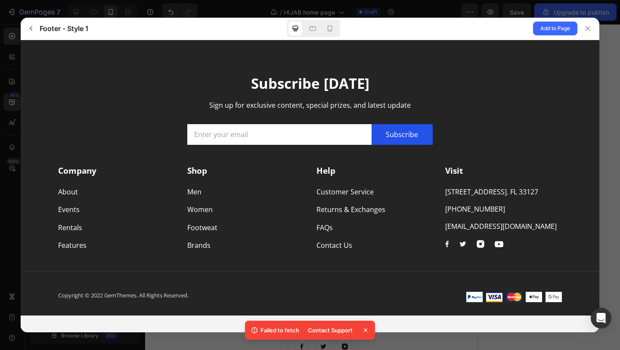
click at [215, 239] on div "Shop Men Women Footweat Brands" at bounding box center [245, 208] width 117 height 86
drag, startPoint x: 441, startPoint y: 195, endPoint x: 562, endPoint y: 203, distance: 121.3
click at [215, 203] on div "Company About Events Rentals Features Shop Men Women Footweat Brands Help" at bounding box center [310, 209] width 517 height 109
click at [215, 203] on div "[PHONE_NUMBER]" at bounding box center [503, 208] width 117 height 10
drag, startPoint x: 490, startPoint y: 208, endPoint x: 427, endPoint y: 208, distance: 62.9
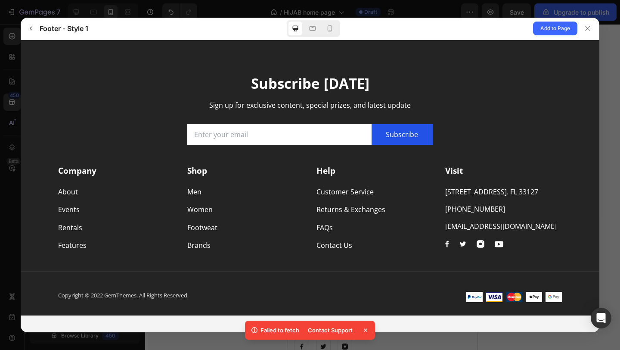
click at [215, 208] on div "Company About Events Rentals Features Shop Men Women Footweat Brands Help" at bounding box center [310, 209] width 517 height 109
click at [215, 210] on div "[PHONE_NUMBER]" at bounding box center [503, 208] width 117 height 10
drag, startPoint x: 491, startPoint y: 210, endPoint x: 453, endPoint y: 210, distance: 37.9
click at [215, 210] on div "[PHONE_NUMBER]" at bounding box center [503, 208] width 117 height 10
click at [32, 28] on icon "button" at bounding box center [31, 28] width 7 height 7
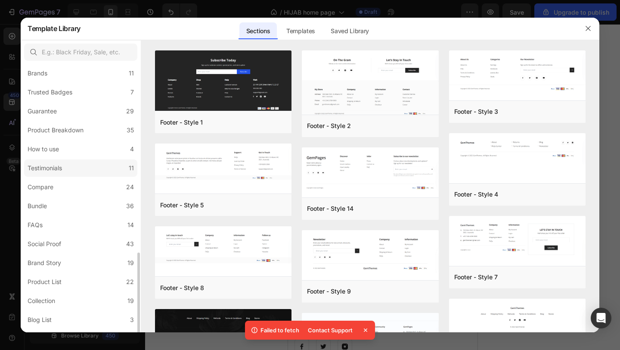
scroll to position [154, 0]
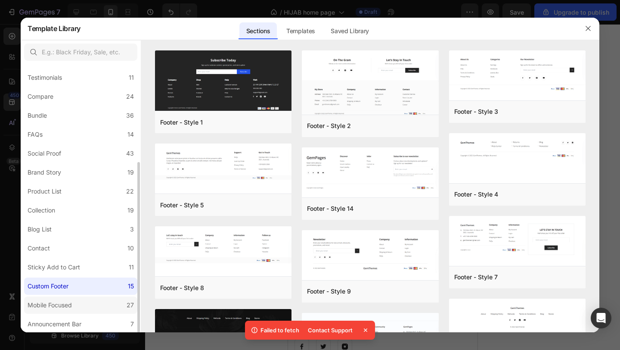
click at [75, 301] on div "Mobile Focused" at bounding box center [52, 305] width 48 height 10
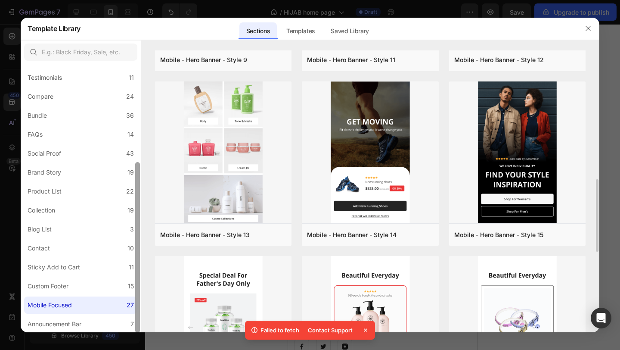
scroll to position [495, 0]
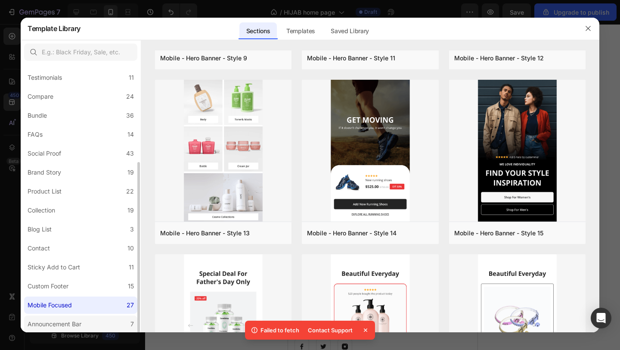
click at [64, 325] on div "Announcement Bar" at bounding box center [55, 324] width 54 height 10
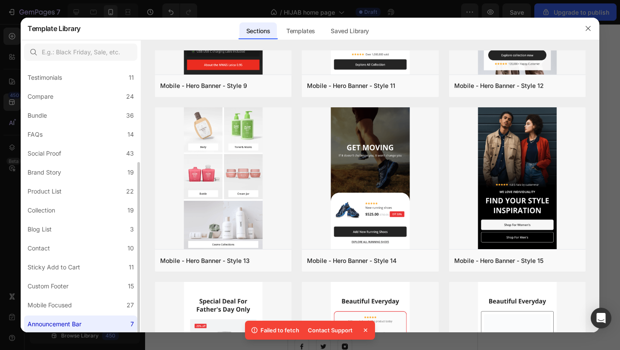
scroll to position [0, 0]
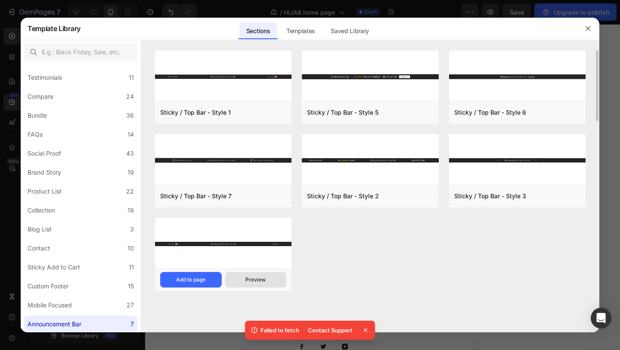
click at [215, 281] on div "Preview" at bounding box center [255, 280] width 20 height 8
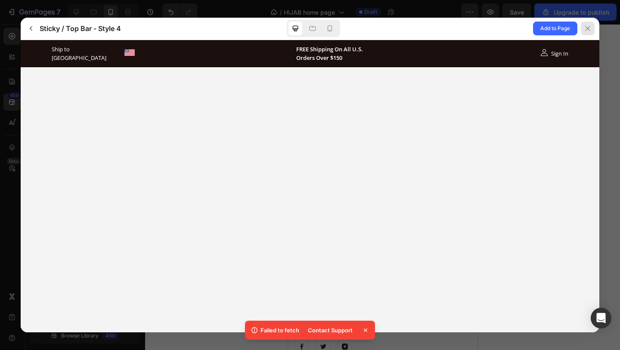
click at [215, 28] on icon at bounding box center [587, 28] width 7 height 7
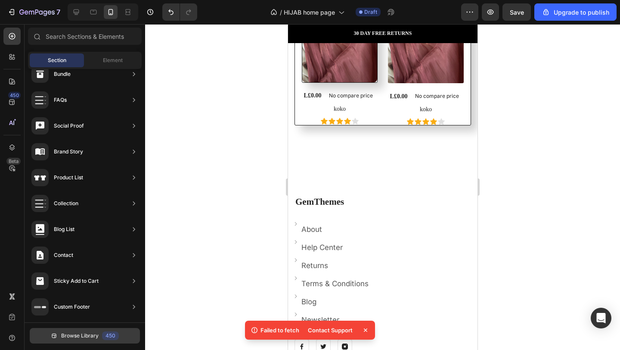
click at [63, 335] on span "Browse Library" at bounding box center [79, 336] width 37 height 8
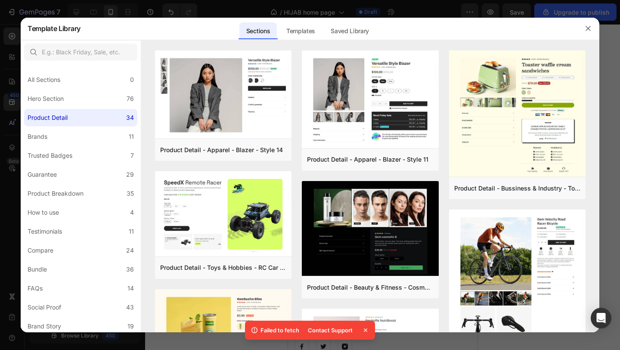
click at [15, 44] on div at bounding box center [310, 175] width 620 height 350
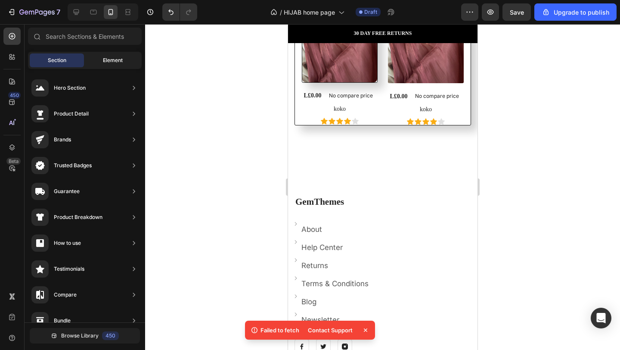
click at [112, 60] on span "Element" at bounding box center [113, 60] width 20 height 8
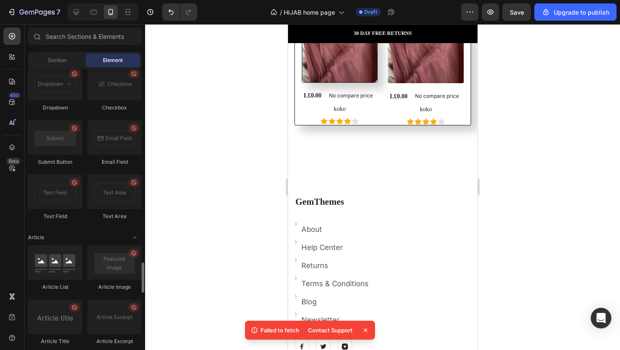
scroll to position [2172, 0]
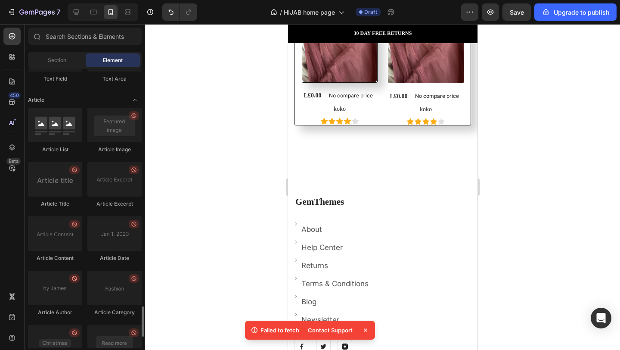
click at [59, 52] on div "Section Element" at bounding box center [85, 60] width 114 height 17
click at [54, 54] on div "Section" at bounding box center [57, 60] width 54 height 14
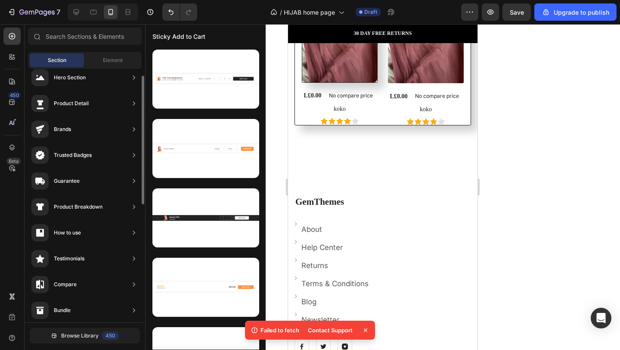
scroll to position [9, 0]
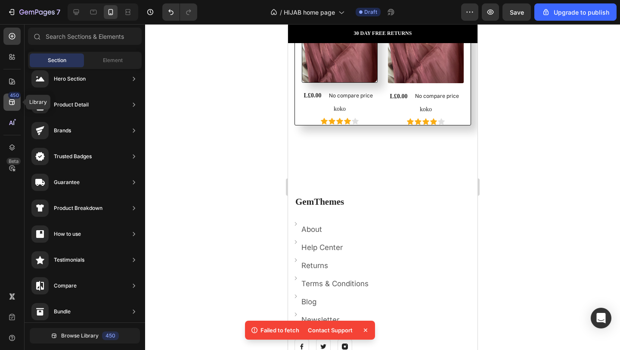
click at [12, 106] on div "450" at bounding box center [11, 101] width 17 height 17
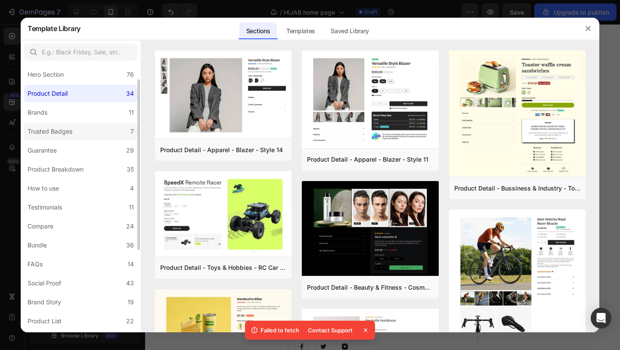
scroll to position [0, 0]
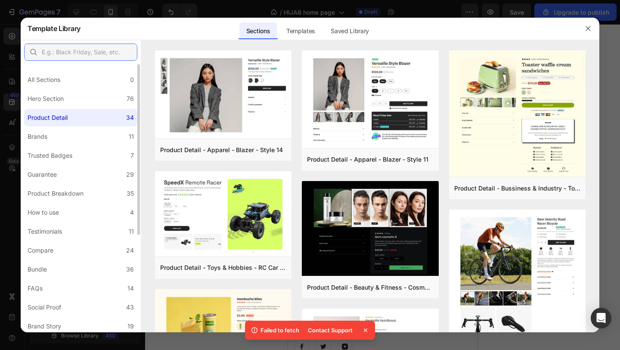
click at [101, 53] on input "text" at bounding box center [80, 51] width 113 height 17
type input "a"
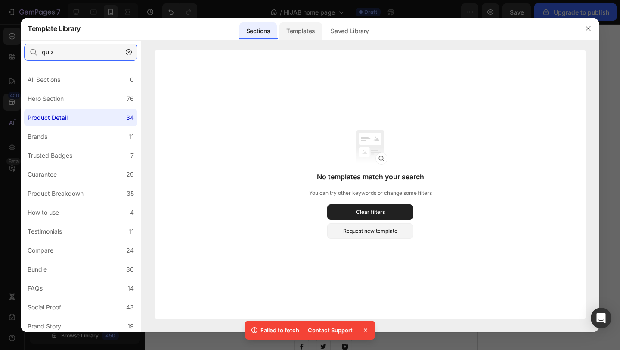
type input "quiz"
click at [293, 31] on div "Templates" at bounding box center [300, 30] width 43 height 17
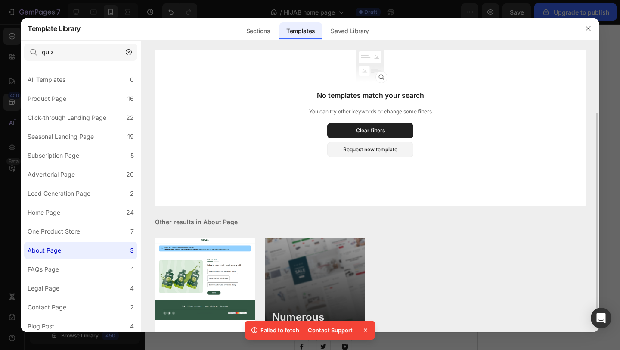
scroll to position [106, 0]
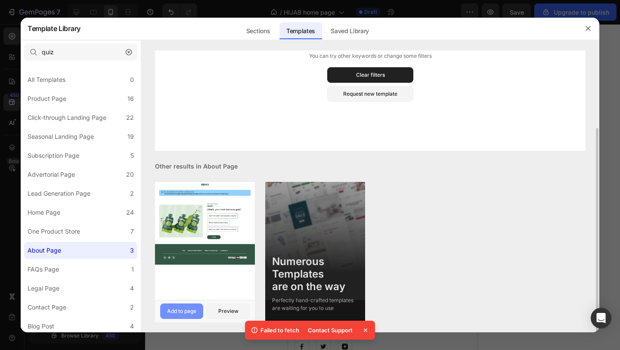
click at [184, 311] on div "Add to page" at bounding box center [181, 311] width 29 height 8
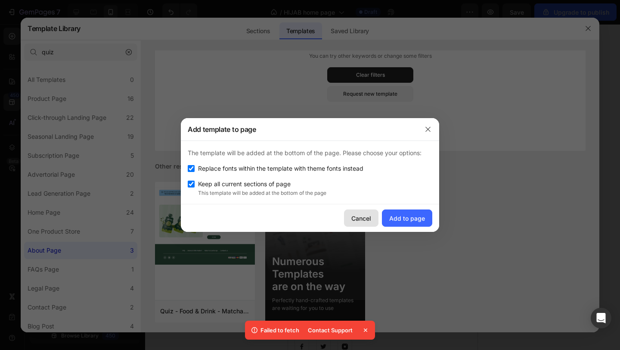
click at [374, 224] on button "Cancel" at bounding box center [361, 217] width 34 height 17
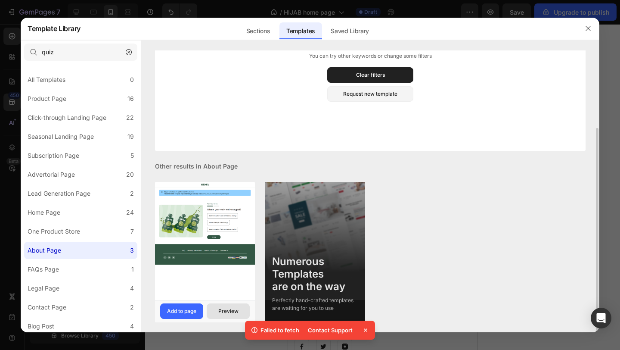
click at [235, 308] on div "Preview" at bounding box center [228, 311] width 20 height 8
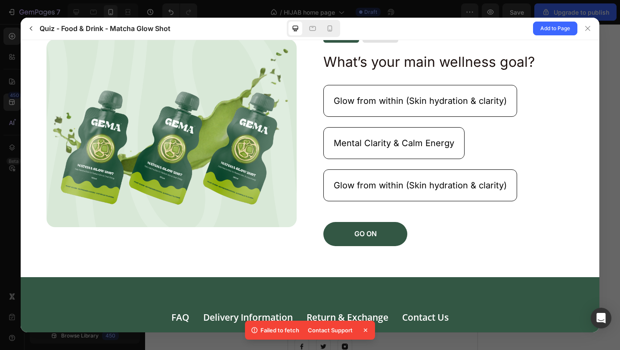
scroll to position [224, 0]
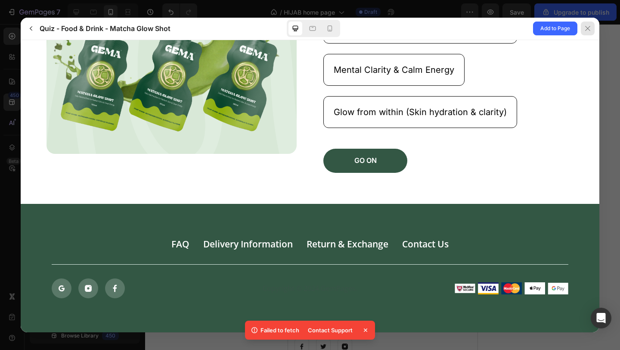
click at [589, 33] on div at bounding box center [588, 29] width 14 height 14
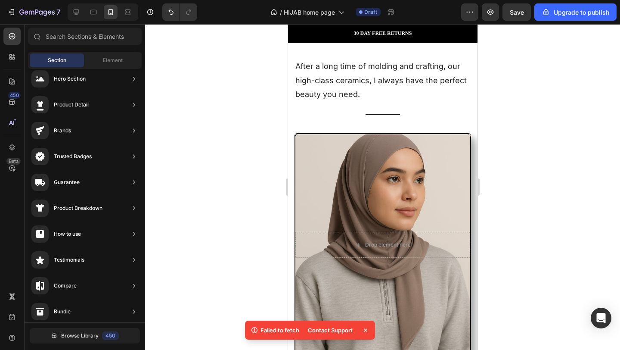
scroll to position [87, 0]
click at [42, 14] on icon "button" at bounding box center [41, 12] width 4 height 4
